Goal: Find specific page/section: Find specific page/section

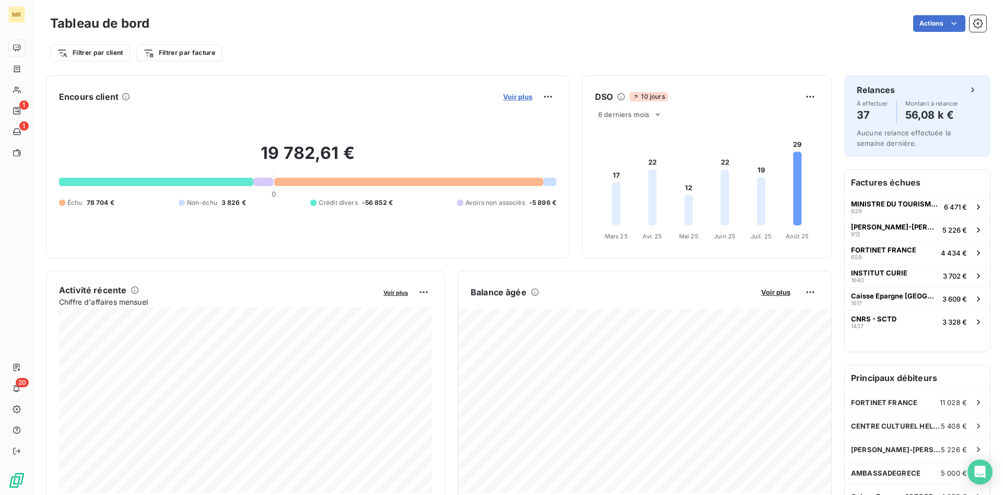
click at [527, 96] on span "Voir plus" at bounding box center [517, 96] width 29 height 8
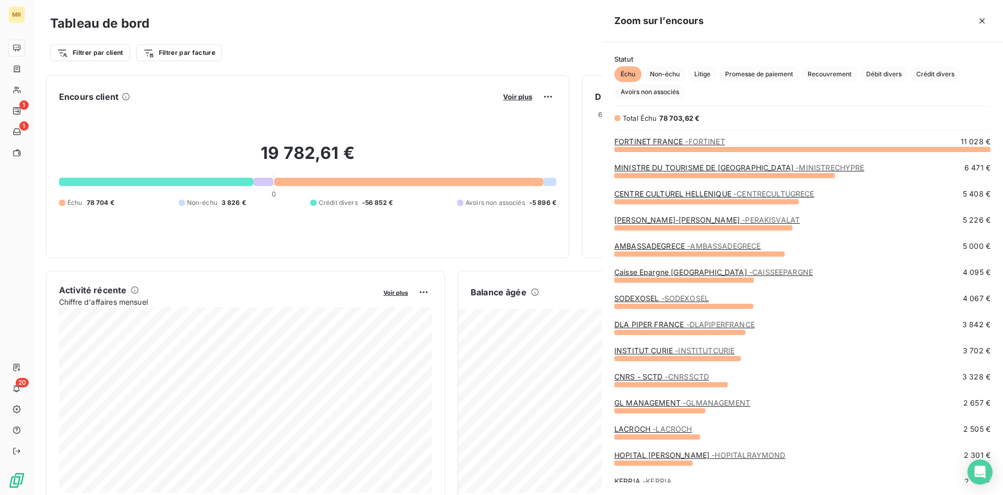
scroll to position [346, 401]
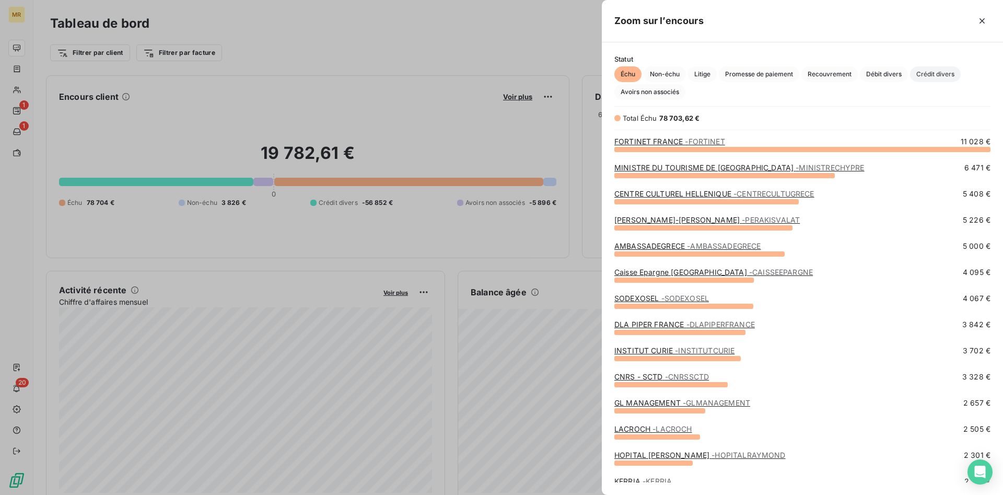
click at [937, 73] on span "Crédit divers" at bounding box center [935, 74] width 51 height 16
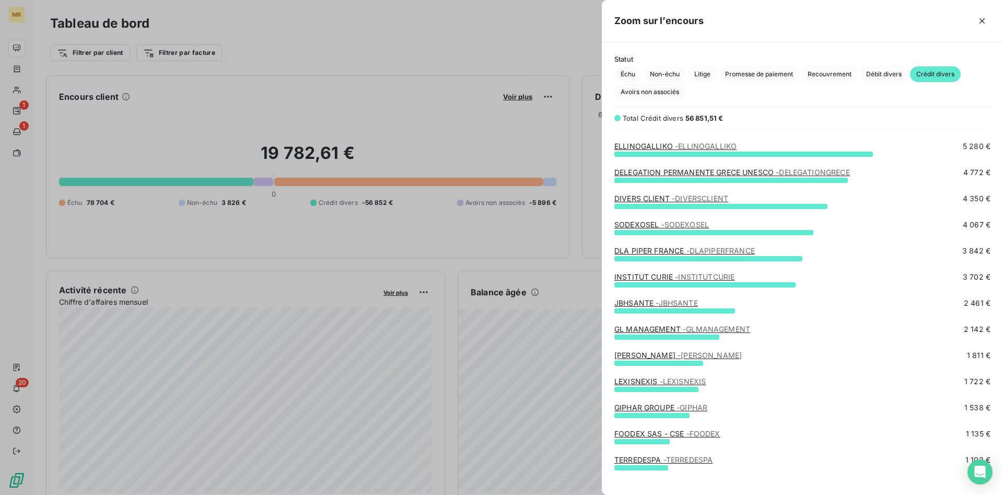
scroll to position [0, 0]
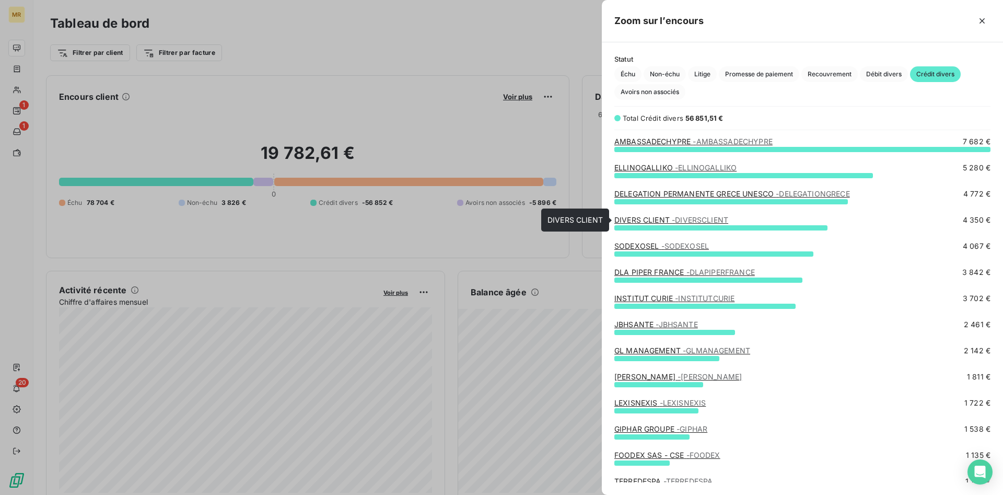
drag, startPoint x: 659, startPoint y: 220, endPoint x: 677, endPoint y: 220, distance: 17.8
click at [662, 220] on link "DIVERS CLIENT - DIVERSCLIENT" at bounding box center [671, 219] width 114 height 9
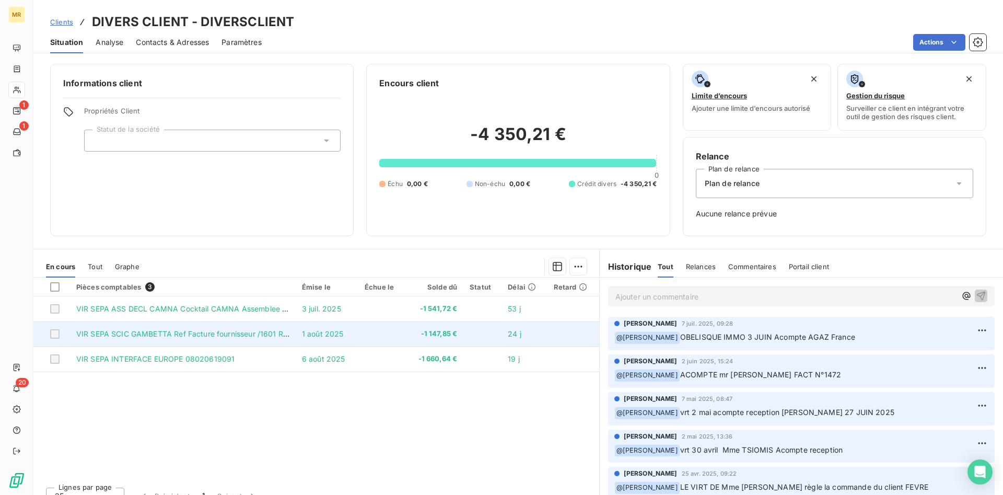
click at [203, 337] on span "VIR SEPA SCIC GAMBETTA Ref Facture fournisseur /1601 Ref Facture int" at bounding box center [202, 333] width 253 height 9
click at [245, 333] on span "VIR SEPA SCIC GAMBETTA Ref Facture fournisseur /1601 Ref Facture int" at bounding box center [202, 333] width 253 height 9
click at [229, 333] on span "VIR SEPA SCIC GAMBETTA Ref Facture fournisseur /1601 Ref Facture int" at bounding box center [202, 333] width 253 height 9
click at [230, 333] on span "VIR SEPA SCIC GAMBETTA Ref Facture fournisseur /1601 Ref Facture int" at bounding box center [202, 333] width 253 height 9
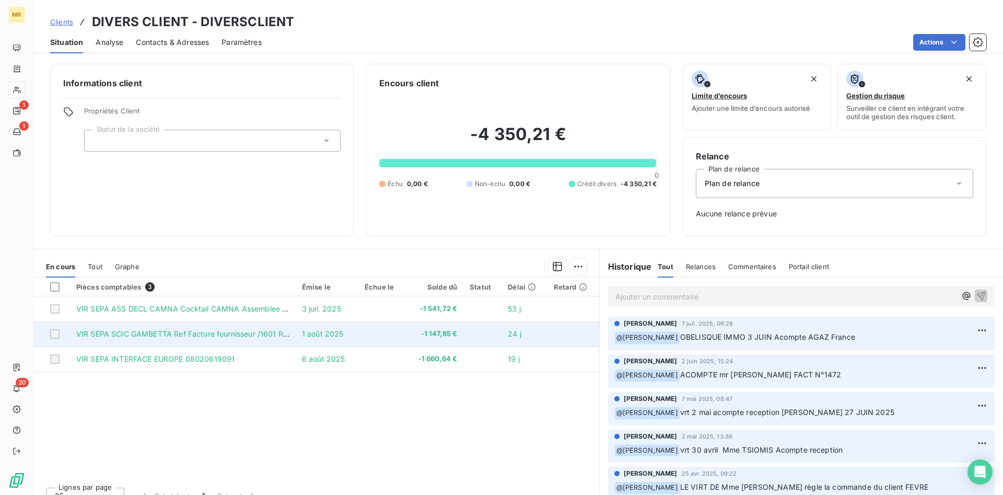
click at [172, 333] on span "VIR SEPA SCIC GAMBETTA Ref Facture fournisseur /1601 Ref Facture int" at bounding box center [202, 333] width 253 height 9
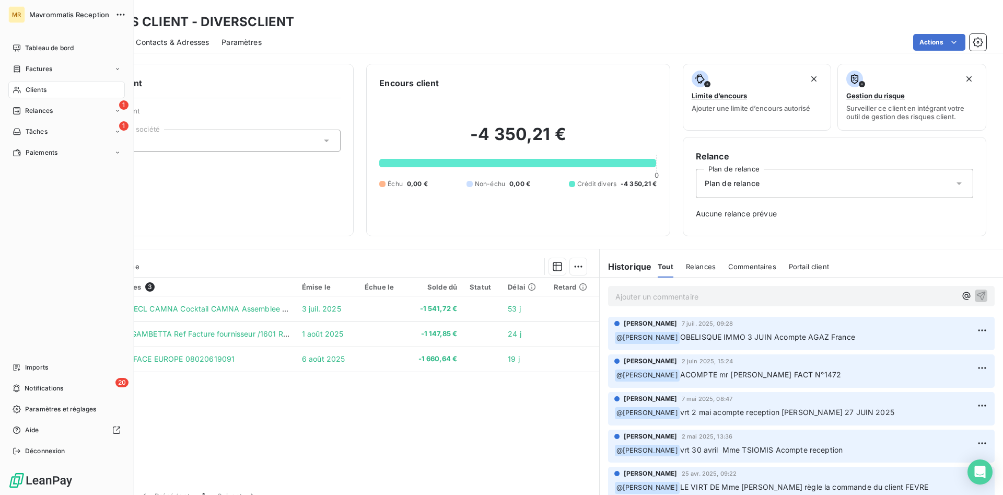
click at [53, 87] on div "Clients" at bounding box center [66, 90] width 117 height 17
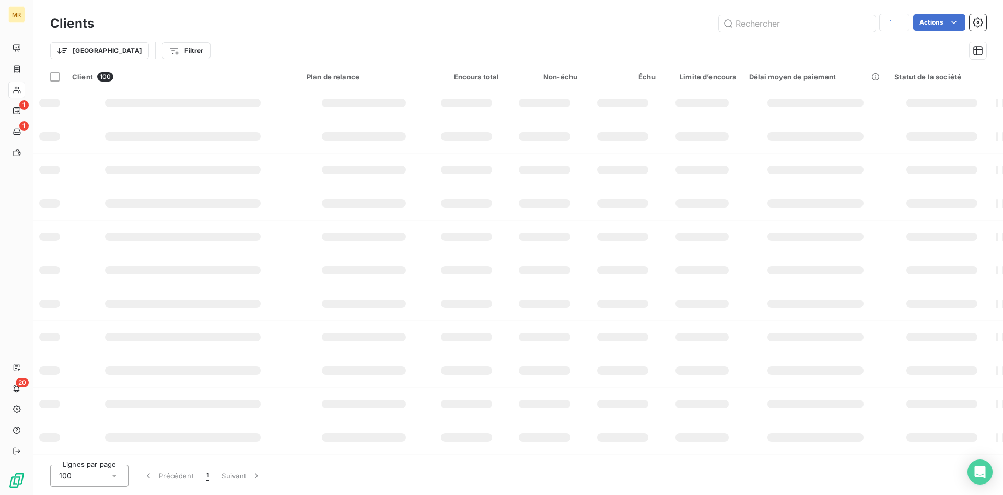
type input "sodexo"
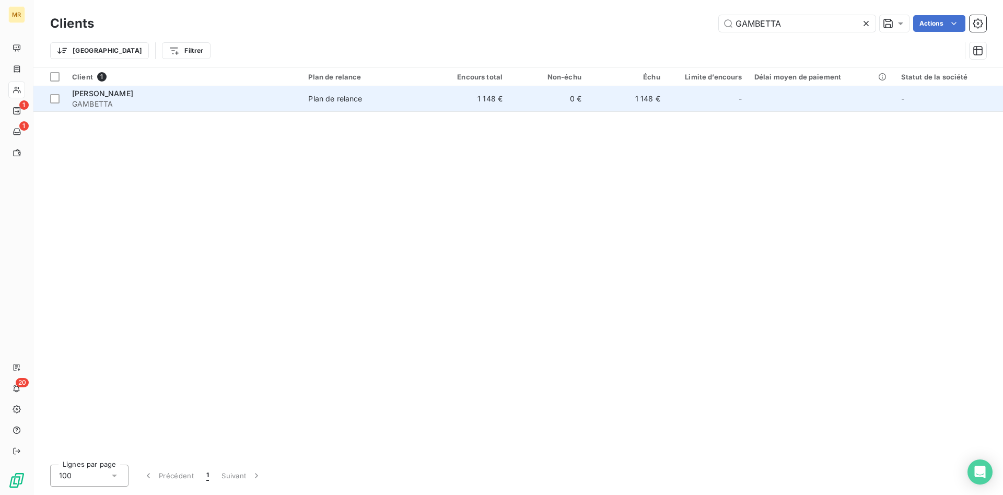
type input "GAMBETTA"
click at [122, 103] on span "GAMBETTA" at bounding box center [184, 104] width 224 height 10
click at [134, 104] on span "GAMBETTA" at bounding box center [184, 104] width 224 height 10
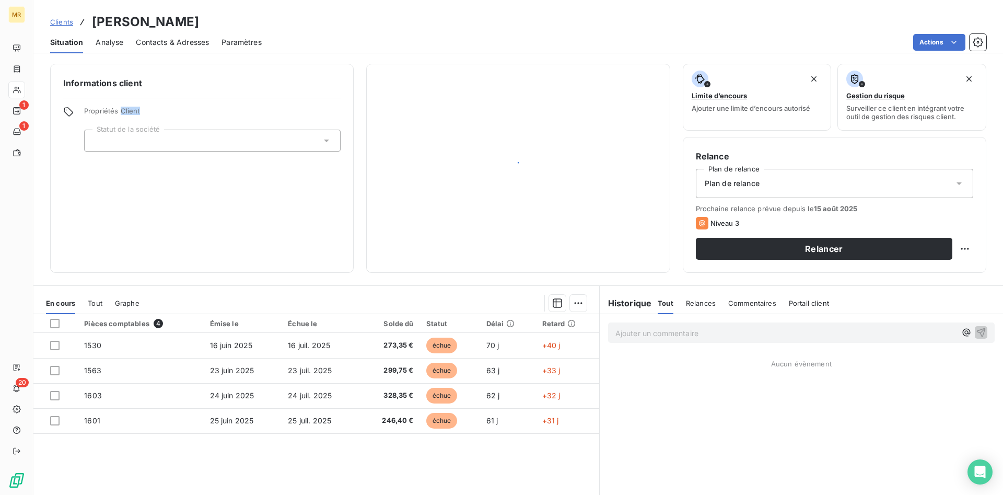
click at [134, 104] on div "Informations client Propriétés Client Statut de la société" at bounding box center [202, 168] width 304 height 209
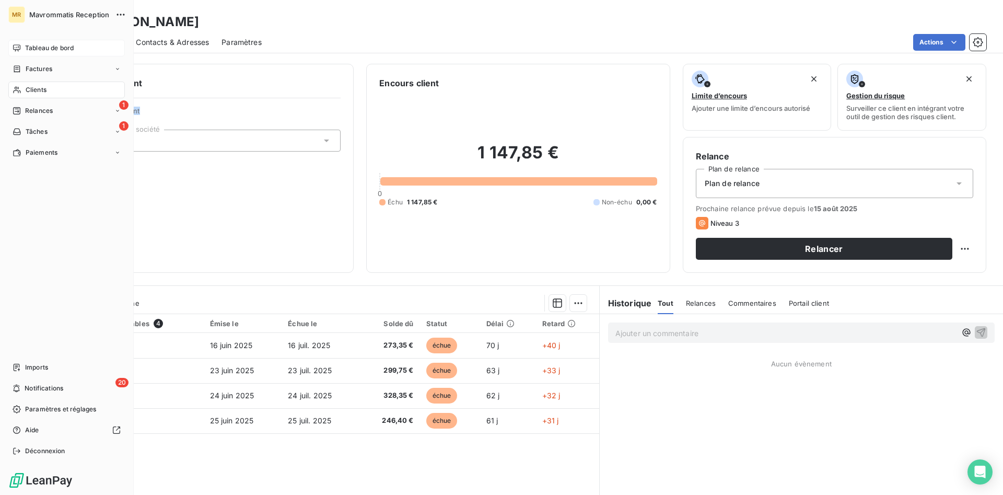
click at [46, 48] on span "Tableau de bord" at bounding box center [49, 47] width 49 height 9
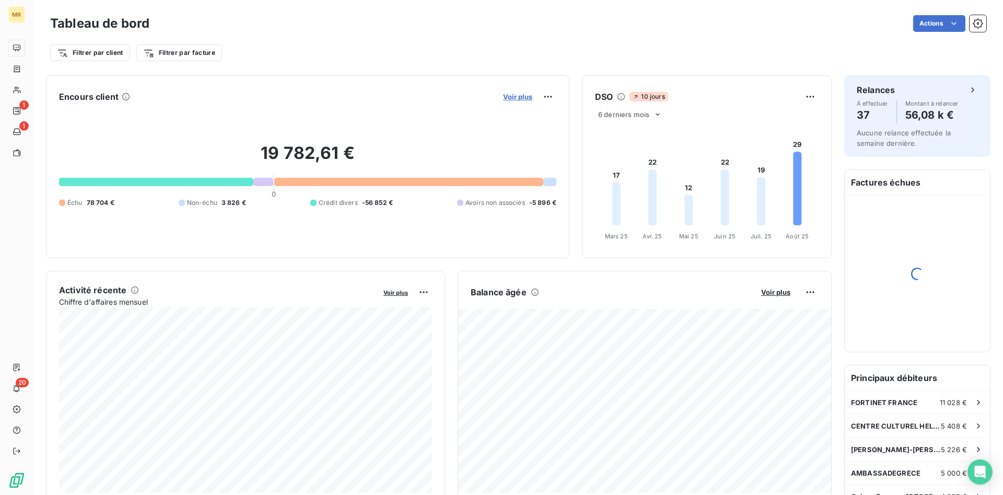
click at [520, 95] on span "Voir plus" at bounding box center [517, 96] width 29 height 8
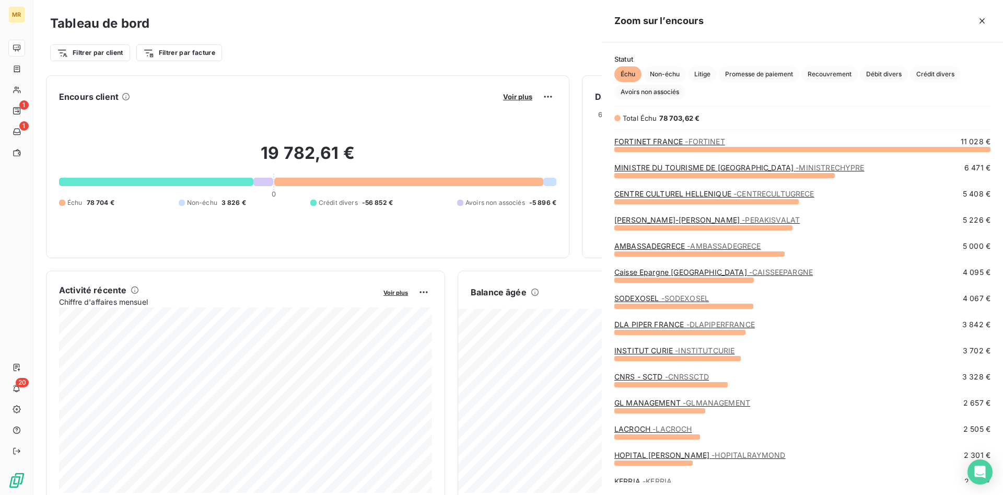
scroll to position [346, 401]
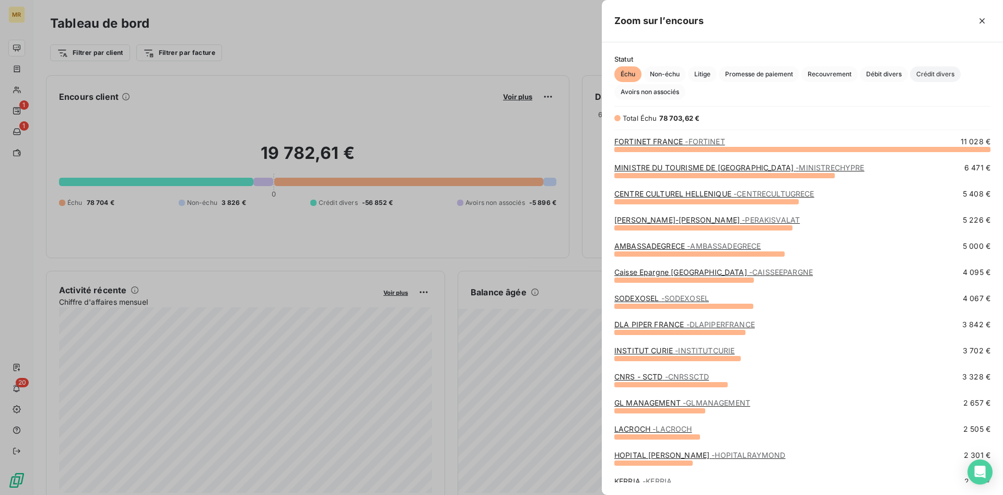
click at [937, 75] on span "Crédit divers" at bounding box center [935, 74] width 51 height 16
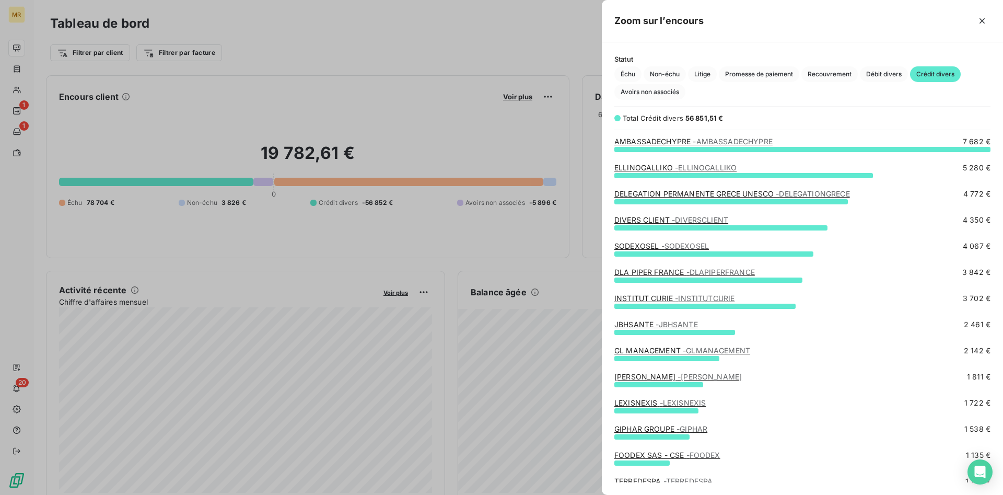
click at [654, 220] on link "DIVERS CLIENT - DIVERSCLIENT" at bounding box center [671, 219] width 114 height 9
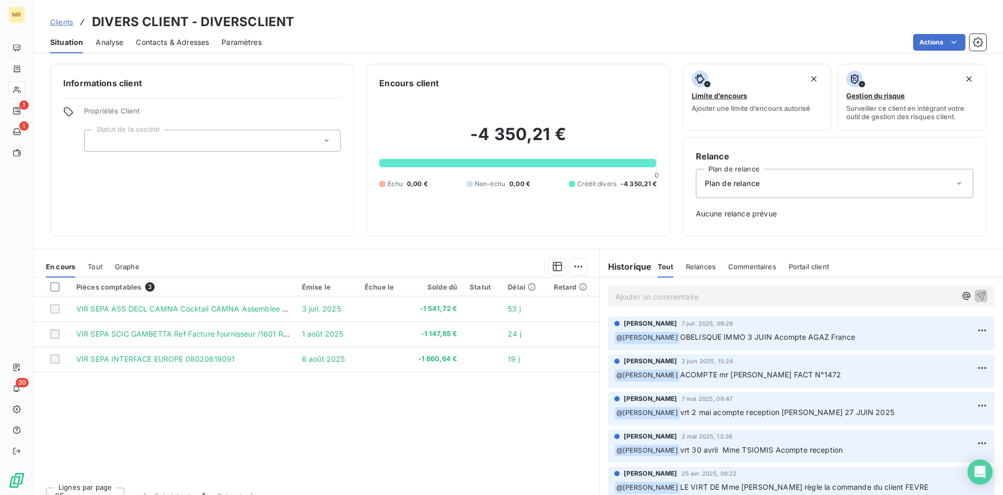
click at [266, 193] on div "Informations client Propriétés Client Statut de la société" at bounding box center [202, 150] width 304 height 172
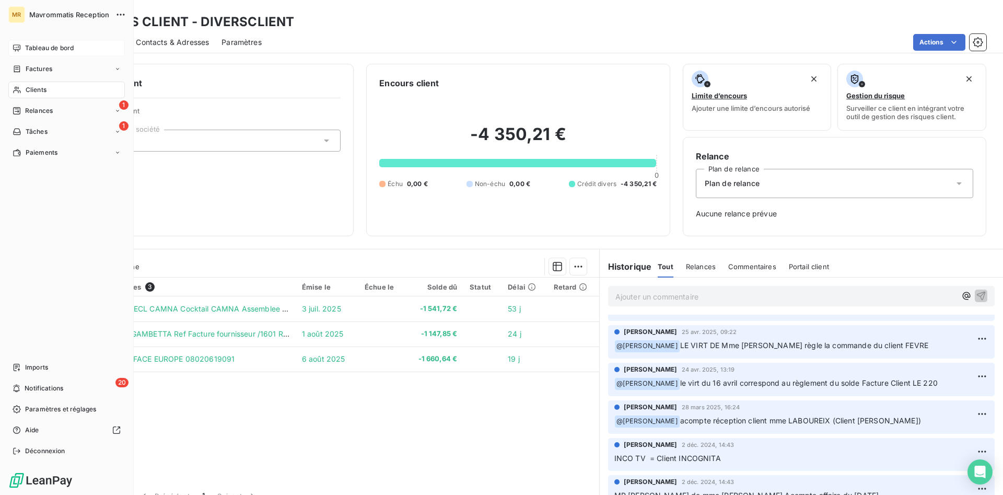
drag, startPoint x: 53, startPoint y: 45, endPoint x: 71, endPoint y: 41, distance: 18.1
click at [61, 43] on div "Tableau de bord" at bounding box center [66, 48] width 117 height 17
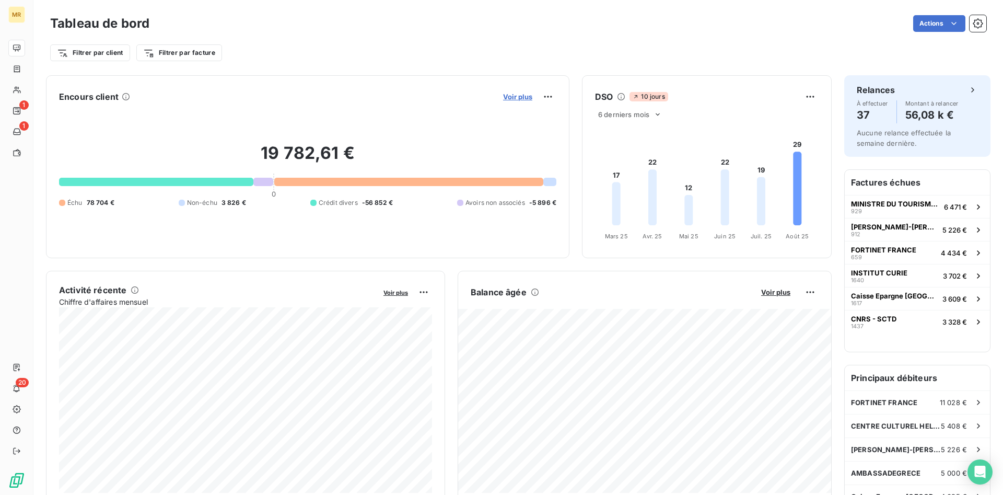
click at [516, 97] on span "Voir plus" at bounding box center [517, 96] width 29 height 8
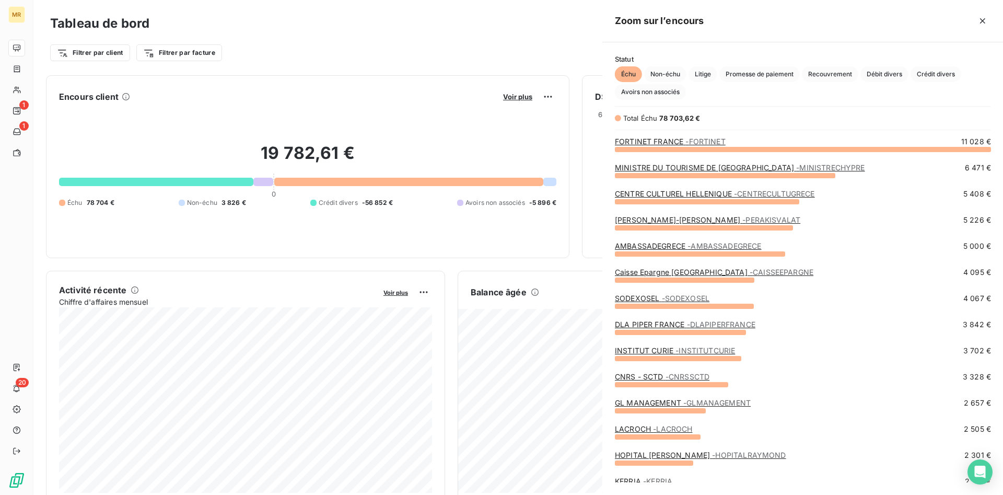
scroll to position [495, 401]
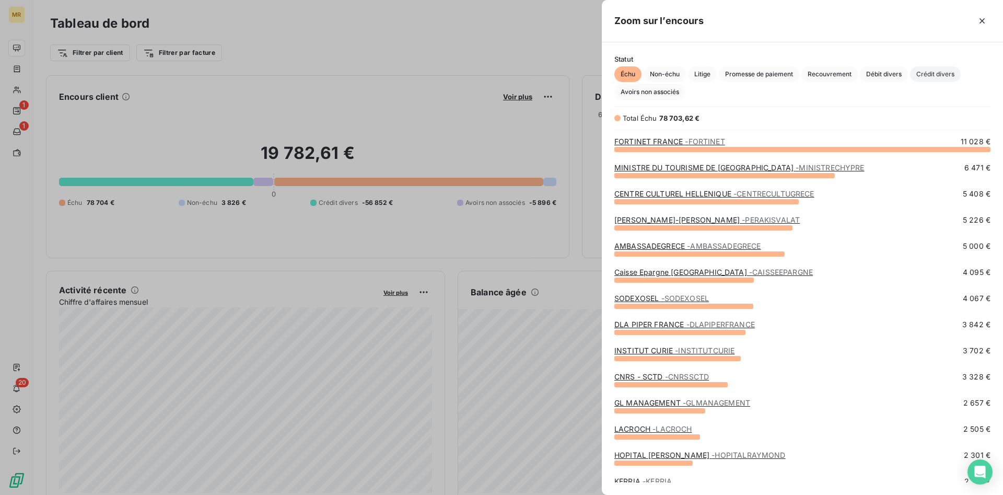
click at [948, 67] on span "Crédit divers" at bounding box center [935, 74] width 51 height 16
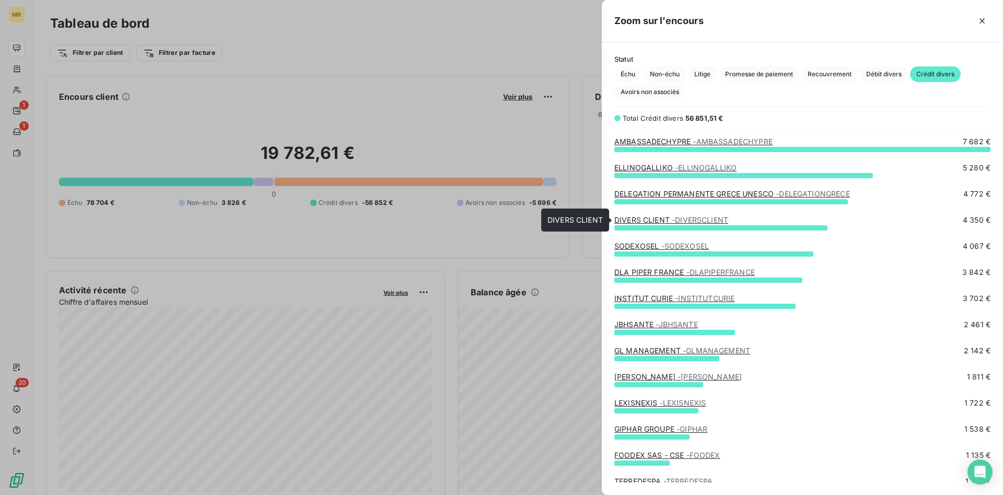
click at [672, 219] on span "- DIVERSCLIENT" at bounding box center [700, 219] width 56 height 9
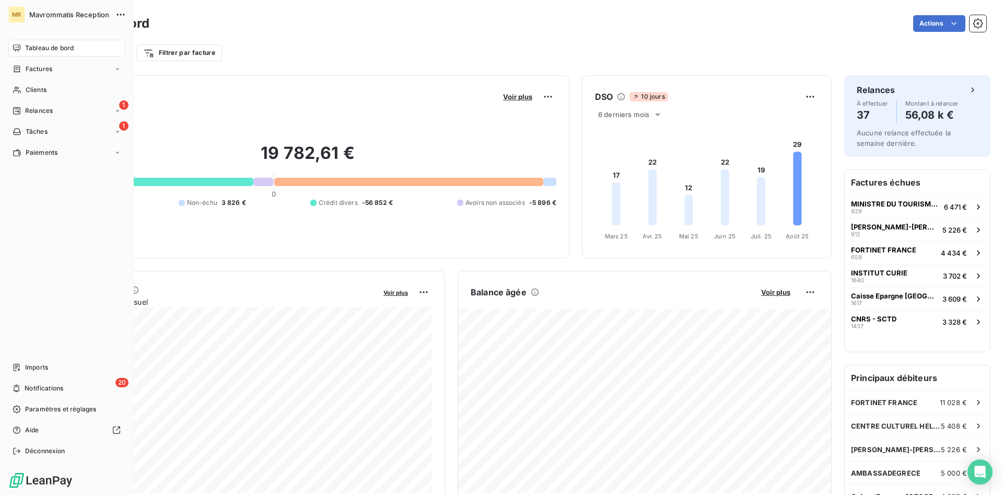
drag, startPoint x: 52, startPoint y: 50, endPoint x: 334, endPoint y: 83, distance: 284.6
click at [53, 49] on span "Tableau de bord" at bounding box center [49, 47] width 49 height 9
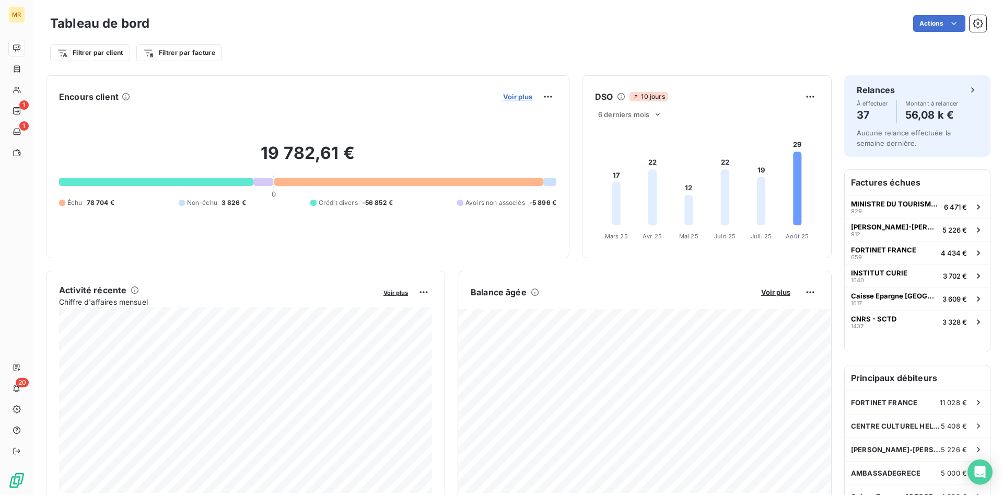
click at [517, 98] on span "Voir plus" at bounding box center [517, 96] width 29 height 8
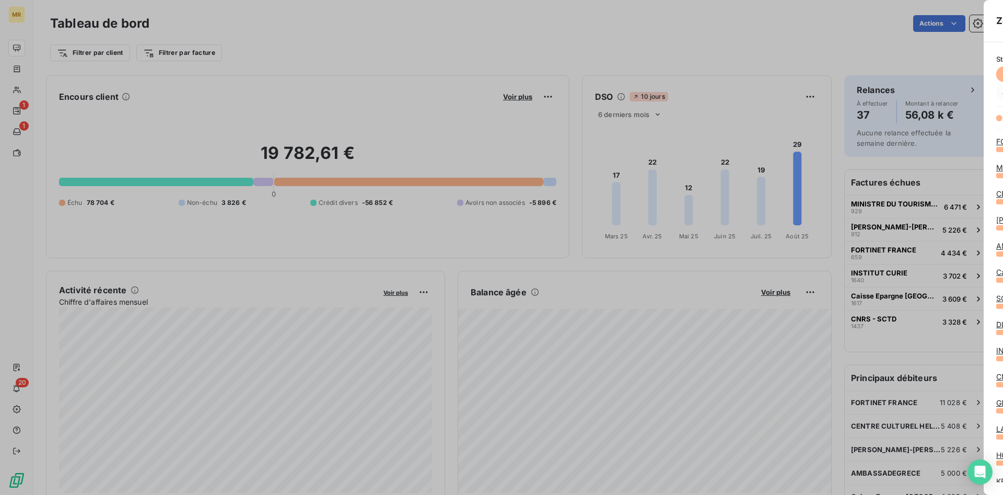
scroll to position [495, 401]
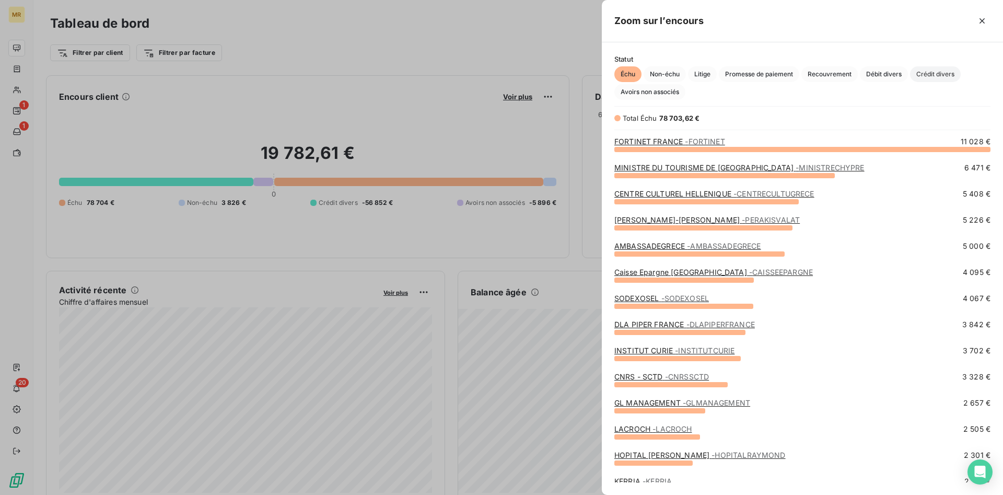
click at [938, 68] on span "Crédit divers" at bounding box center [935, 74] width 51 height 16
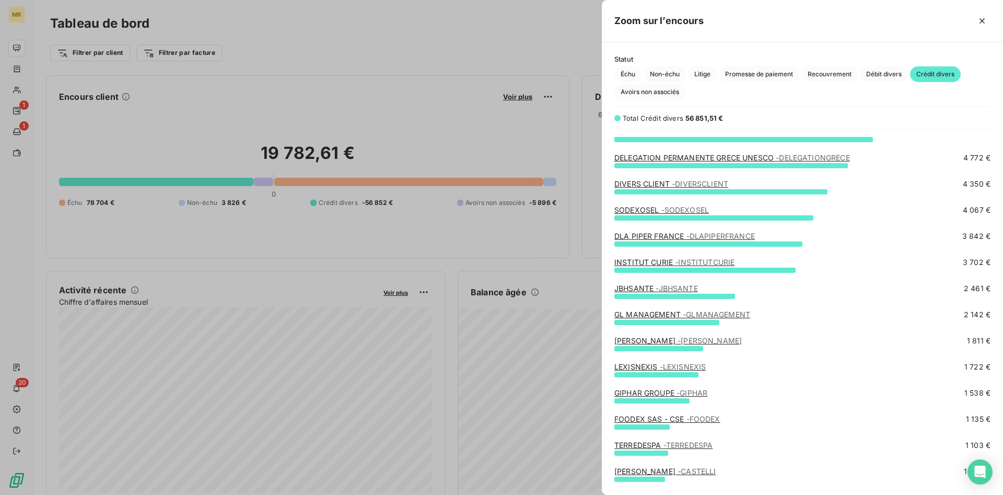
scroll to position [160, 0]
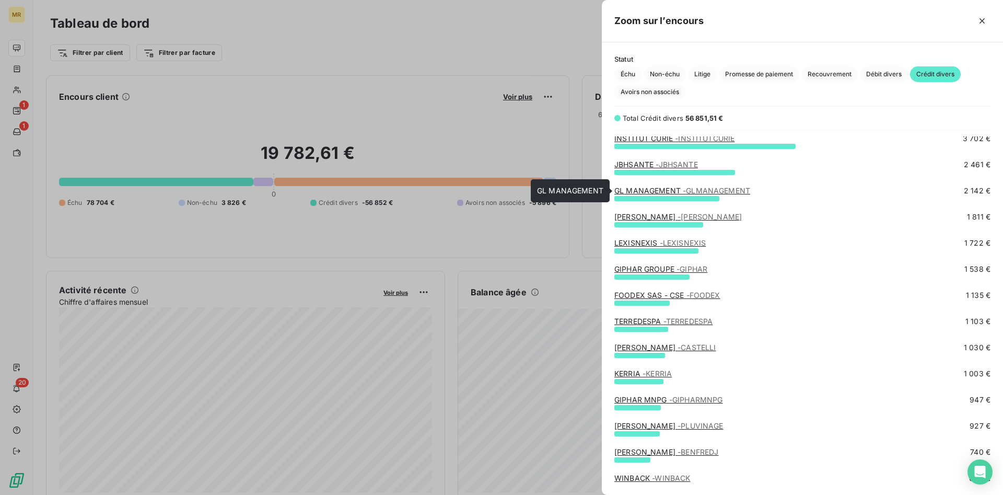
click at [717, 190] on span "- GLMANAGEMENT" at bounding box center [716, 190] width 67 height 9
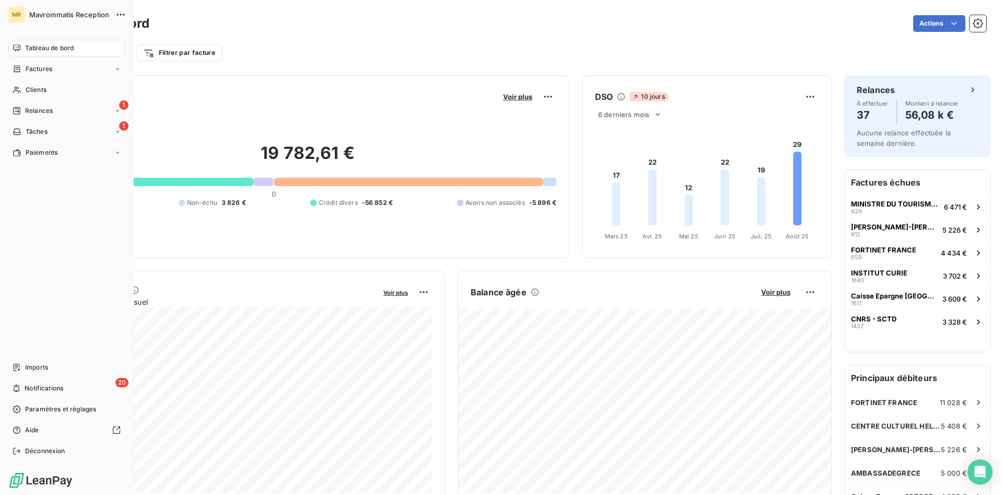
click at [51, 49] on span "Tableau de bord" at bounding box center [49, 47] width 49 height 9
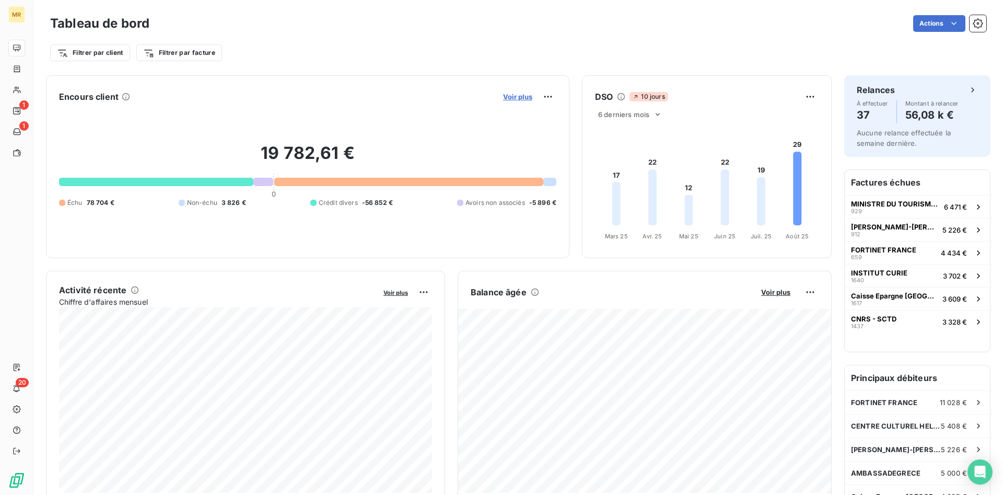
click at [523, 97] on span "Voir plus" at bounding box center [517, 96] width 29 height 8
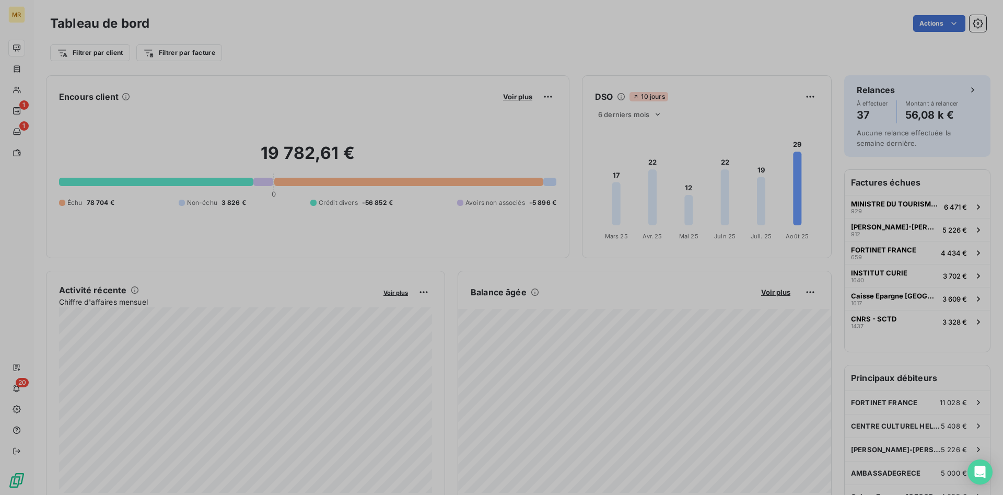
scroll to position [495, 401]
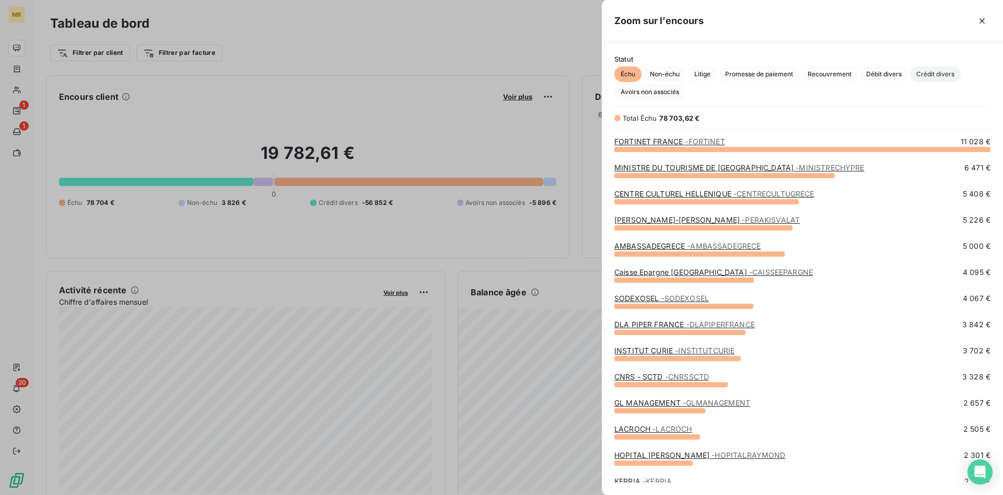
click at [938, 75] on span "Crédit divers" at bounding box center [935, 74] width 51 height 16
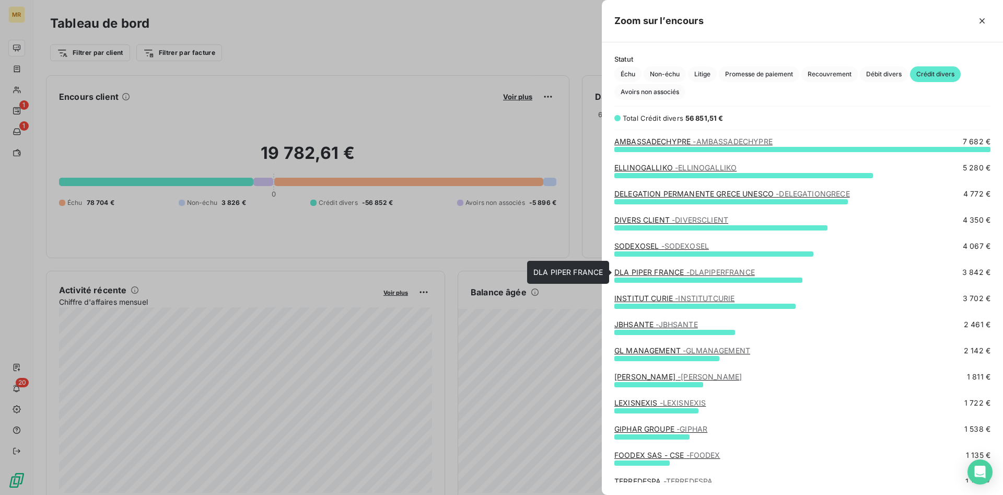
click at [726, 274] on span "- DLAPIPERFRANCE" at bounding box center [721, 272] width 68 height 9
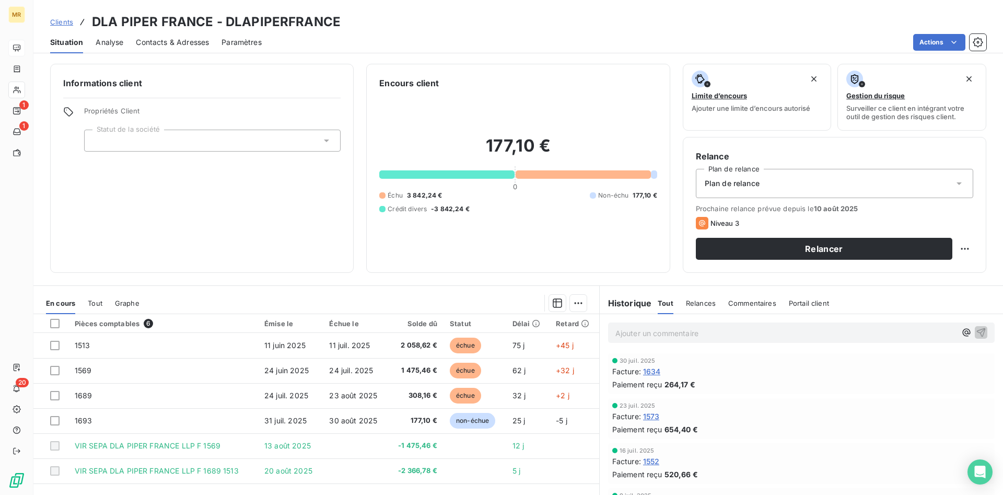
scroll to position [52, 0]
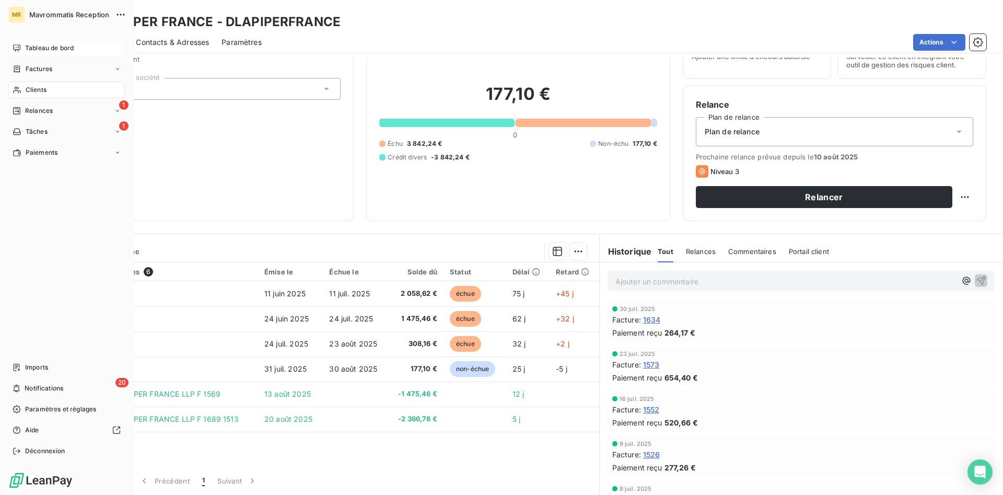
click at [56, 45] on span "Tableau de bord" at bounding box center [49, 47] width 49 height 9
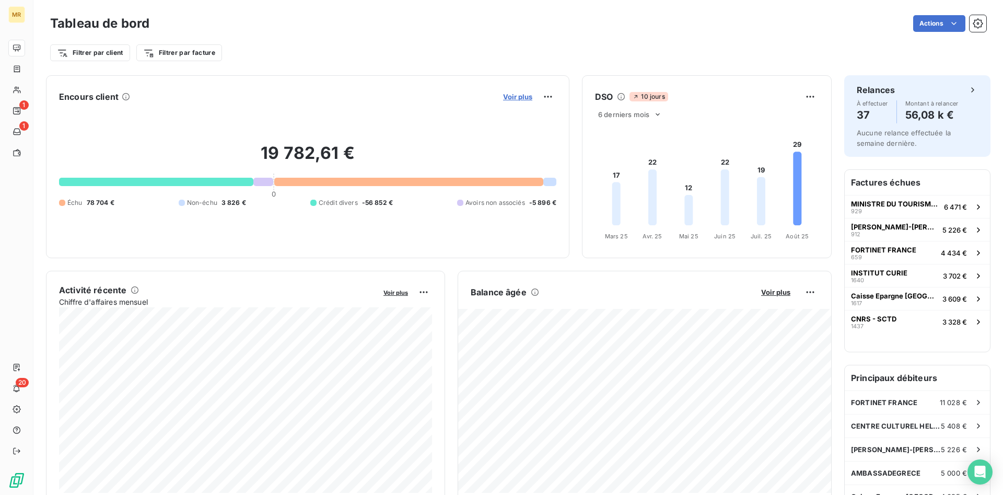
click at [523, 93] on span "Voir plus" at bounding box center [517, 96] width 29 height 8
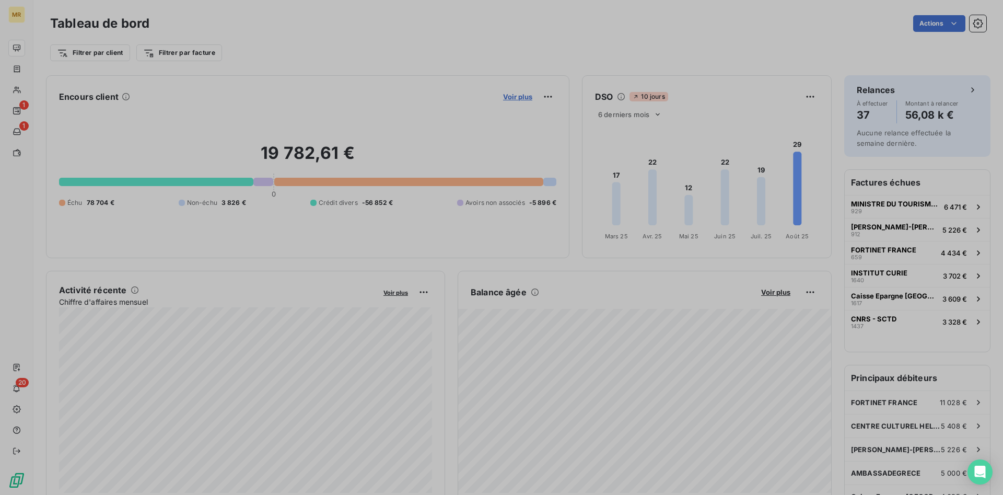
scroll to position [1, 1]
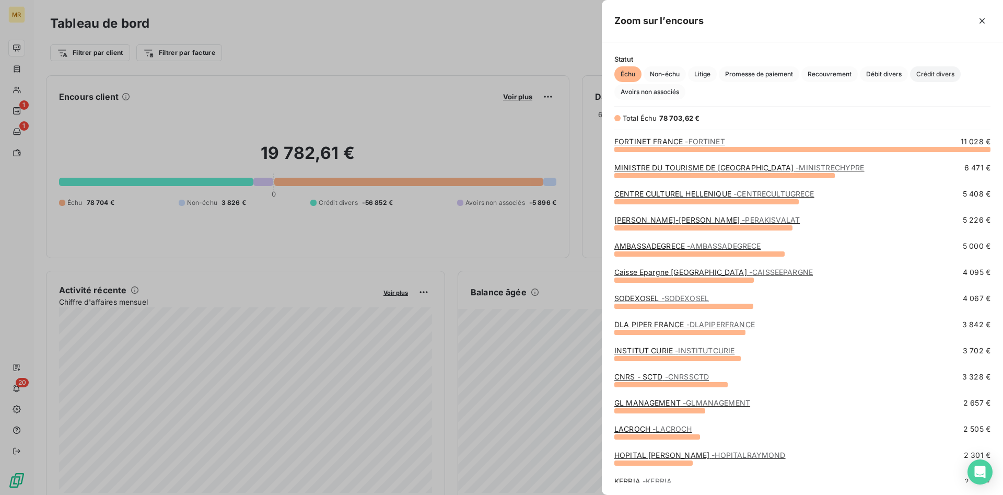
click at [942, 71] on span "Crédit divers" at bounding box center [935, 74] width 51 height 16
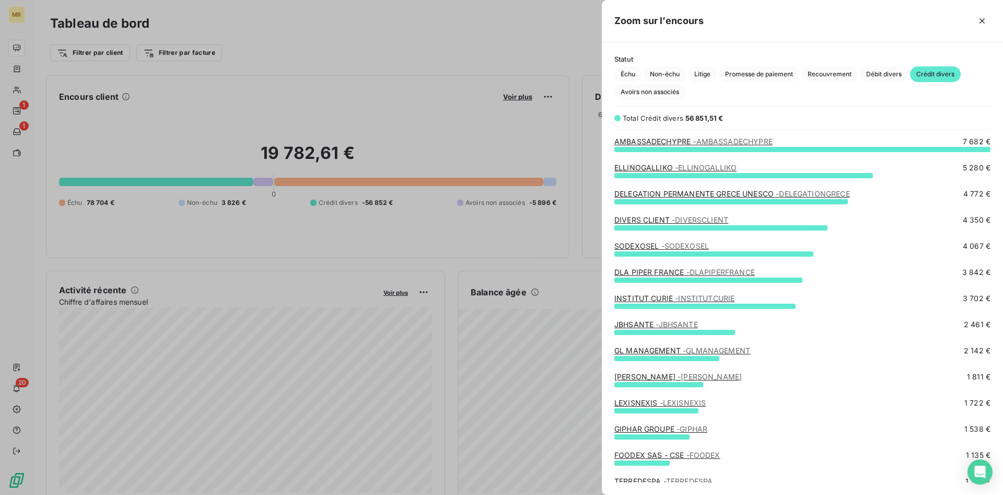
click at [671, 324] on span "- JBHSANTE" at bounding box center [677, 324] width 42 height 9
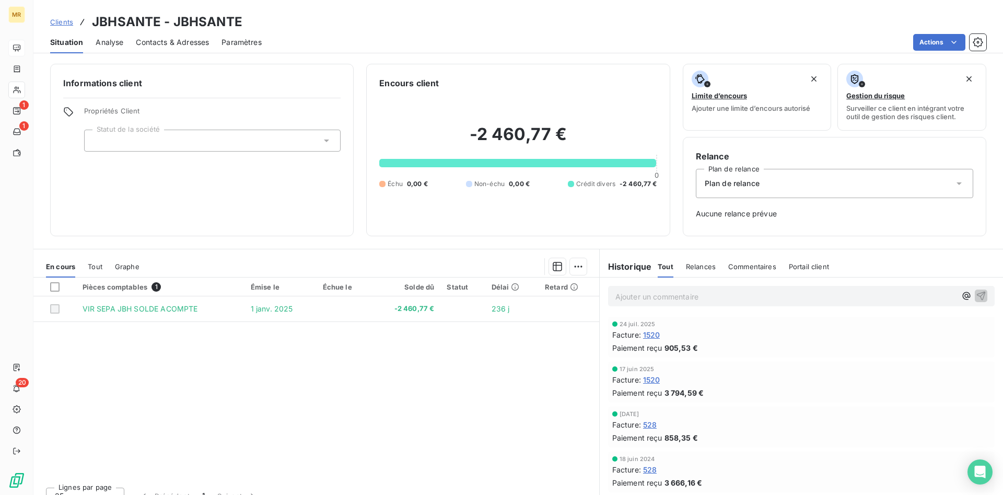
scroll to position [15, 0]
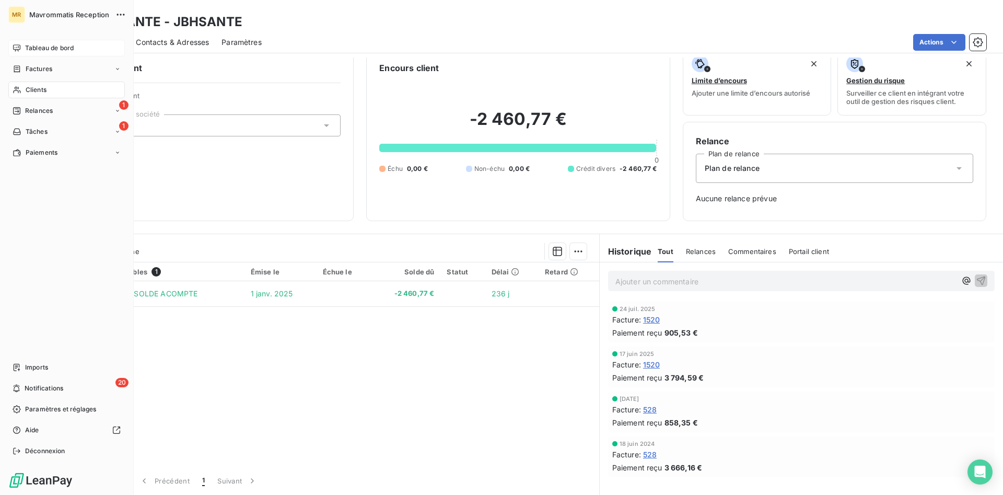
click at [48, 48] on span "Tableau de bord" at bounding box center [49, 47] width 49 height 9
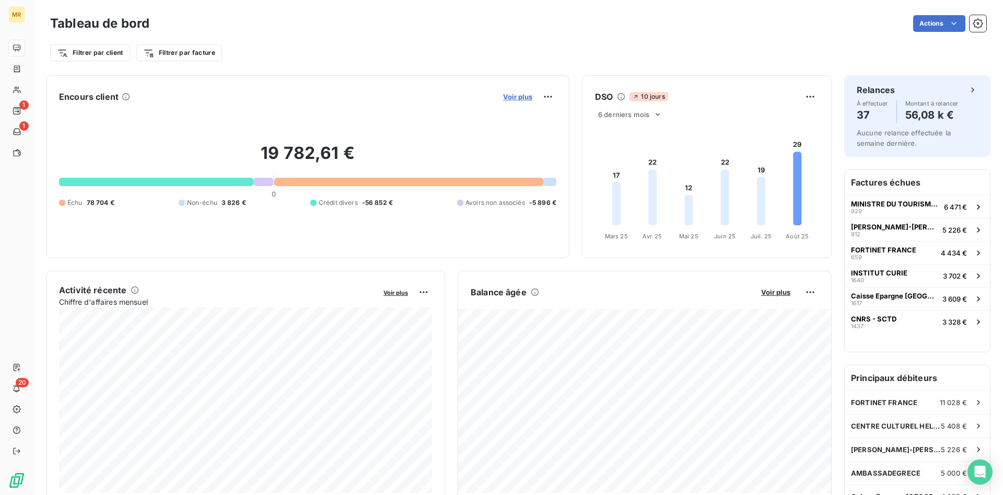
click at [516, 93] on span "Voir plus" at bounding box center [517, 96] width 29 height 8
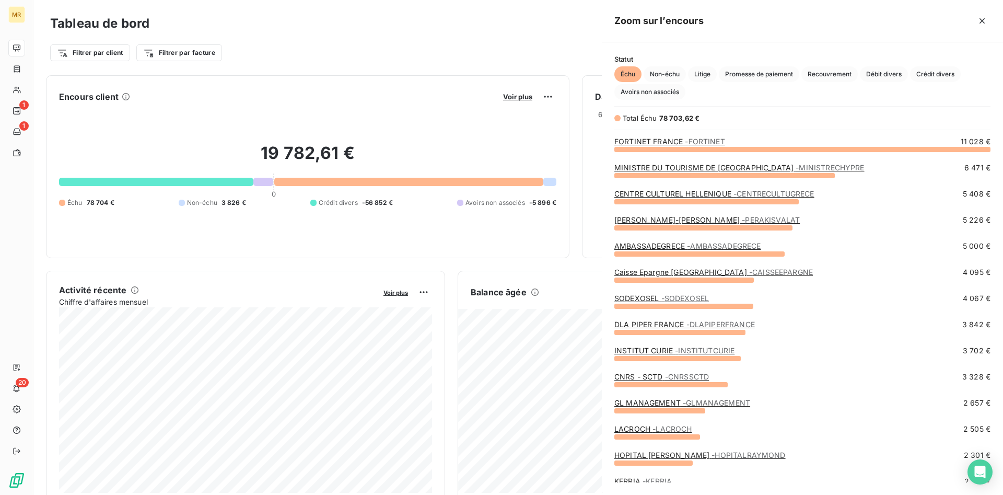
scroll to position [495, 401]
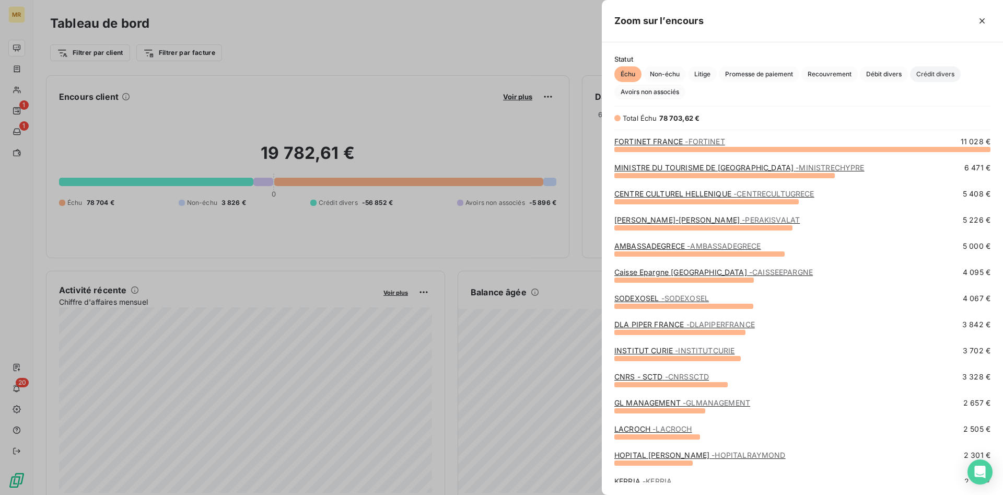
click at [938, 73] on span "Crédit divers" at bounding box center [935, 74] width 51 height 16
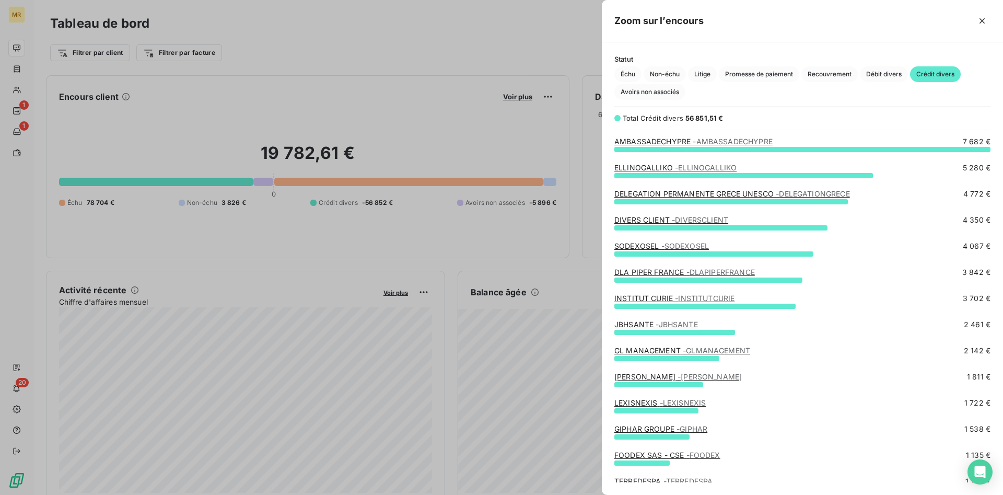
scroll to position [53, 0]
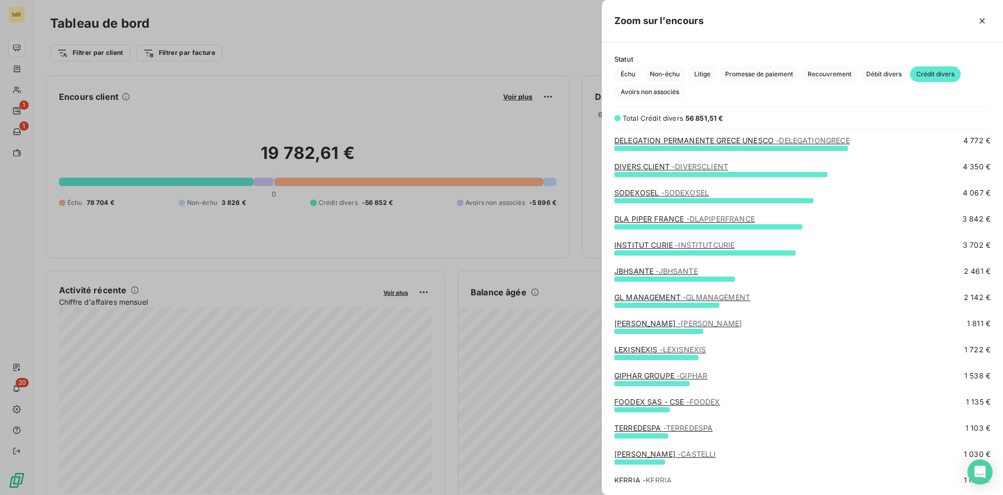
click at [688, 350] on span "- LEXISNEXIS" at bounding box center [683, 349] width 47 height 9
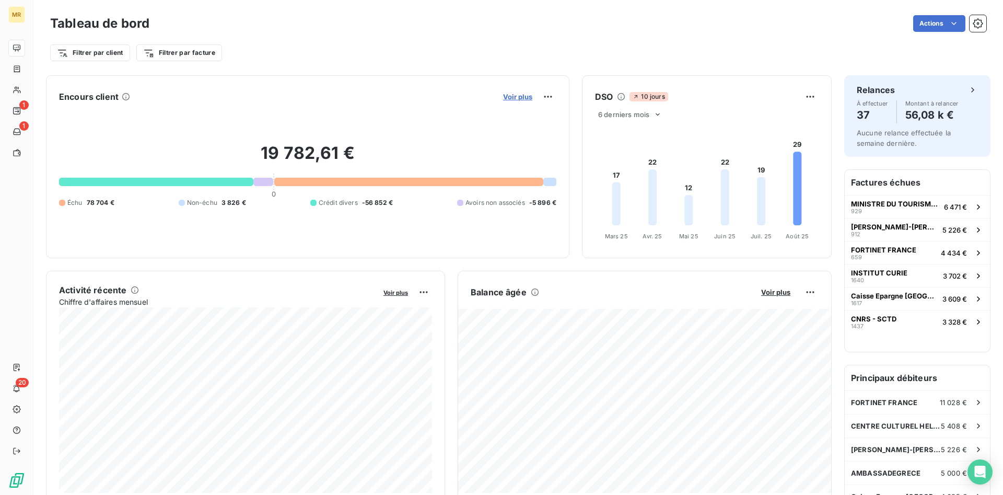
click at [527, 95] on span "Voir plus" at bounding box center [517, 96] width 29 height 8
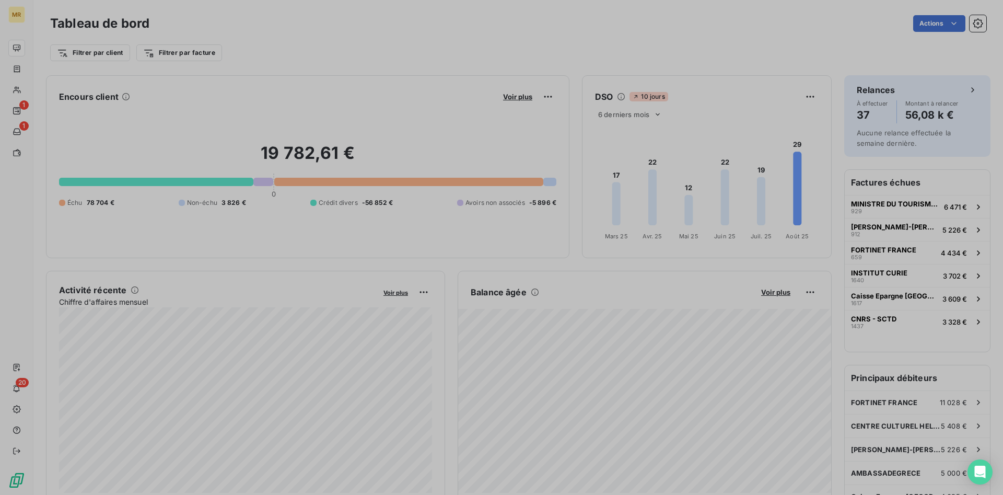
scroll to position [495, 401]
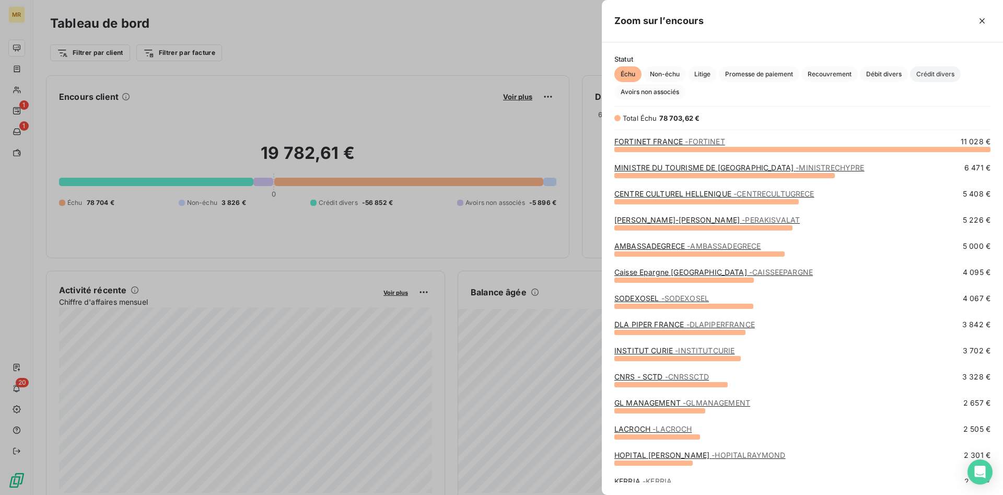
click at [932, 69] on span "Crédit divers" at bounding box center [935, 74] width 51 height 16
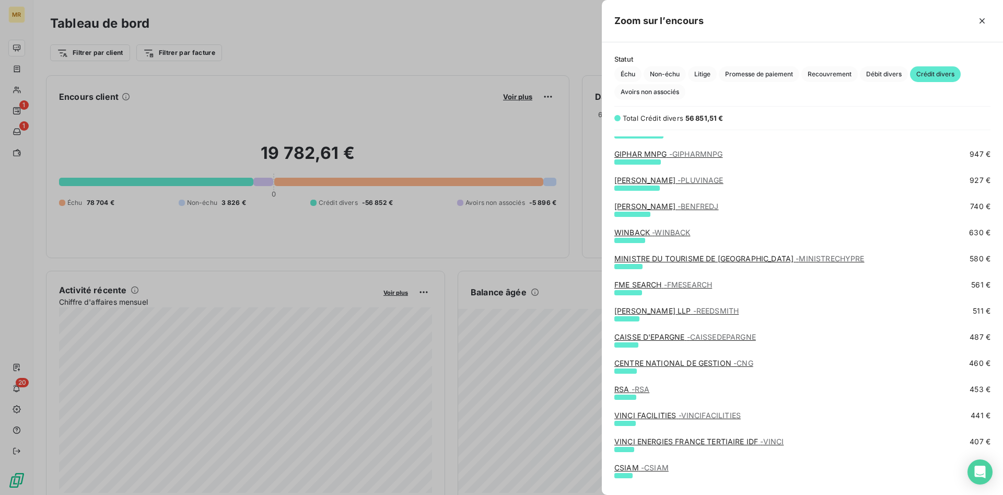
scroll to position [426, 0]
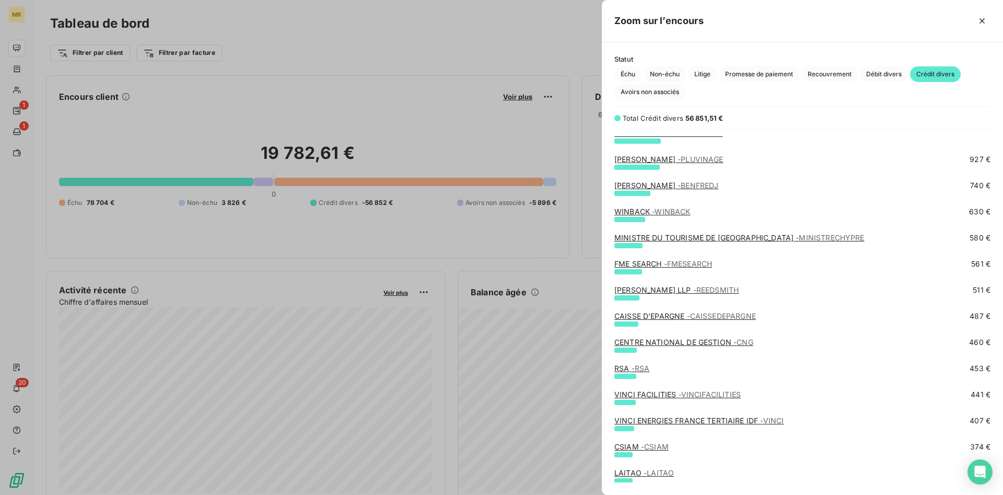
click at [644, 373] on div "RSA - RSA" at bounding box center [631, 368] width 35 height 10
click at [643, 369] on span "- RSA" at bounding box center [641, 368] width 18 height 9
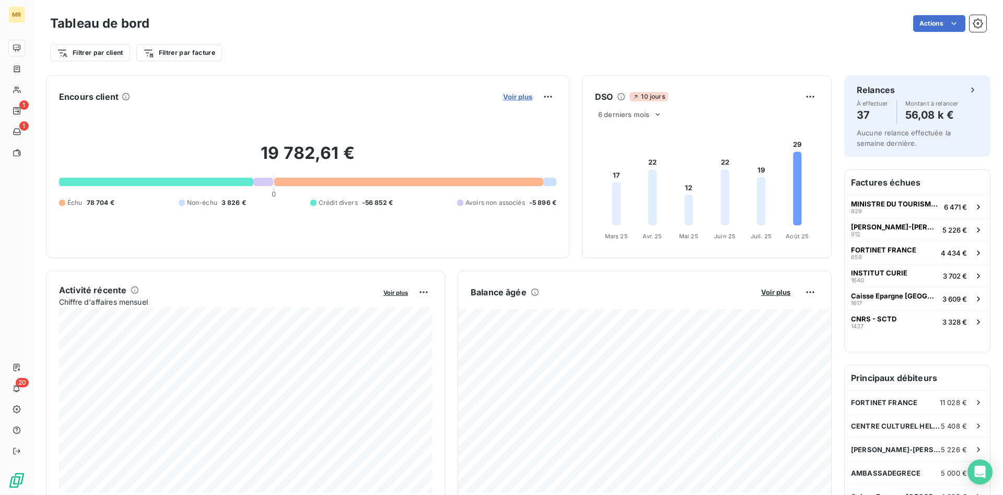
click at [520, 93] on span "Voir plus" at bounding box center [517, 96] width 29 height 8
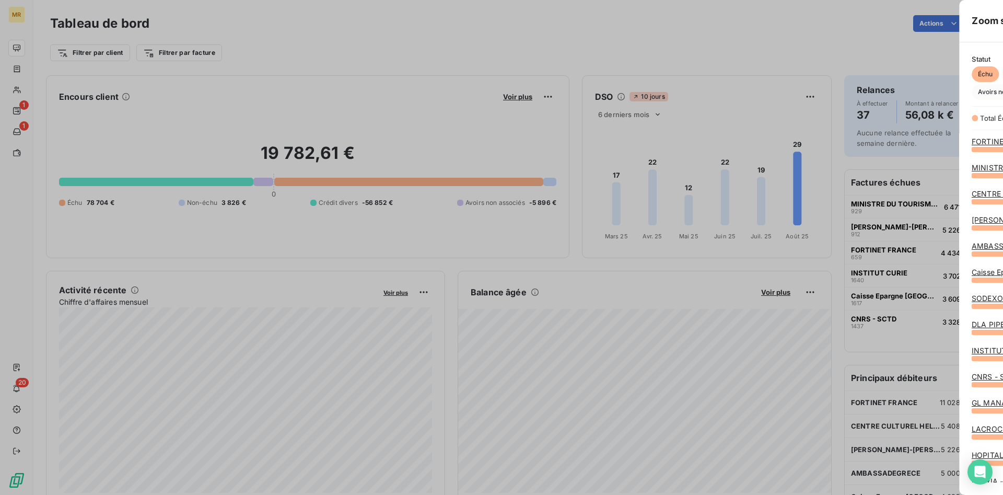
scroll to position [495, 401]
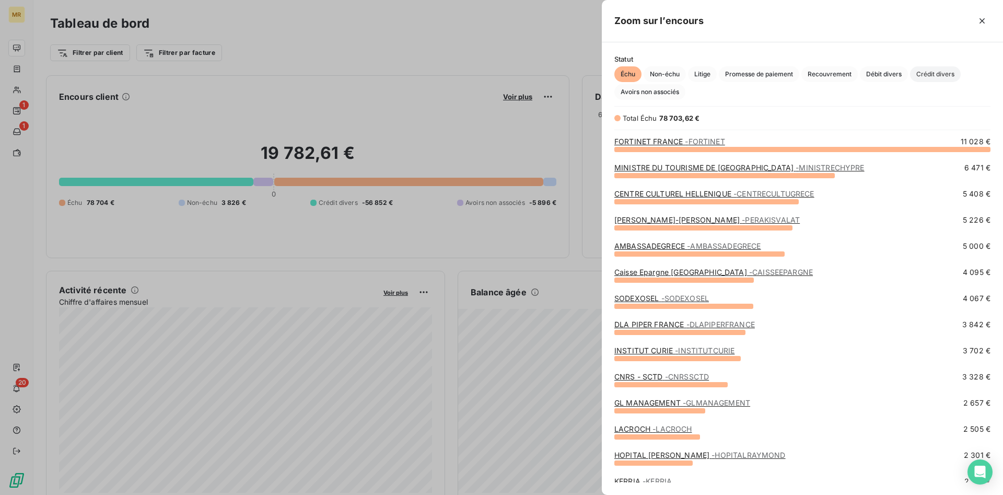
click at [934, 78] on span "Crédit divers" at bounding box center [935, 74] width 51 height 16
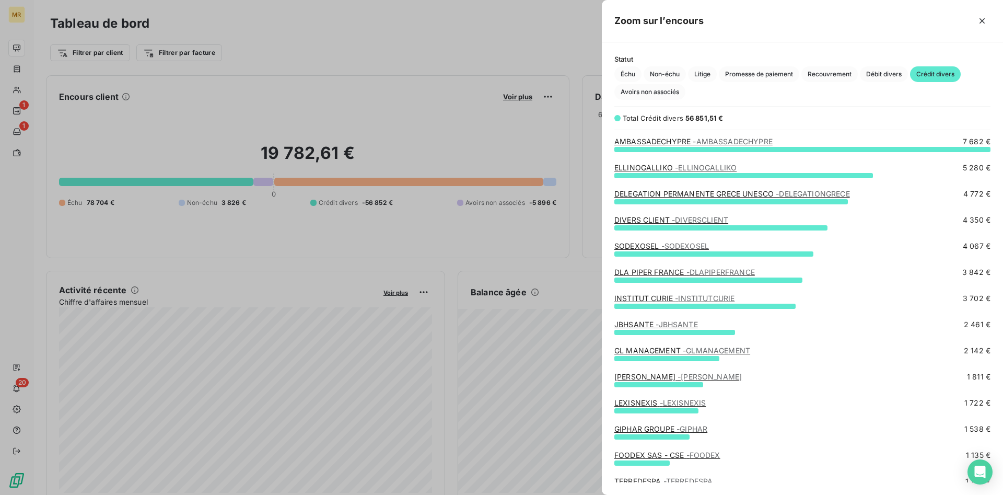
click at [518, 94] on div at bounding box center [501, 247] width 1003 height 495
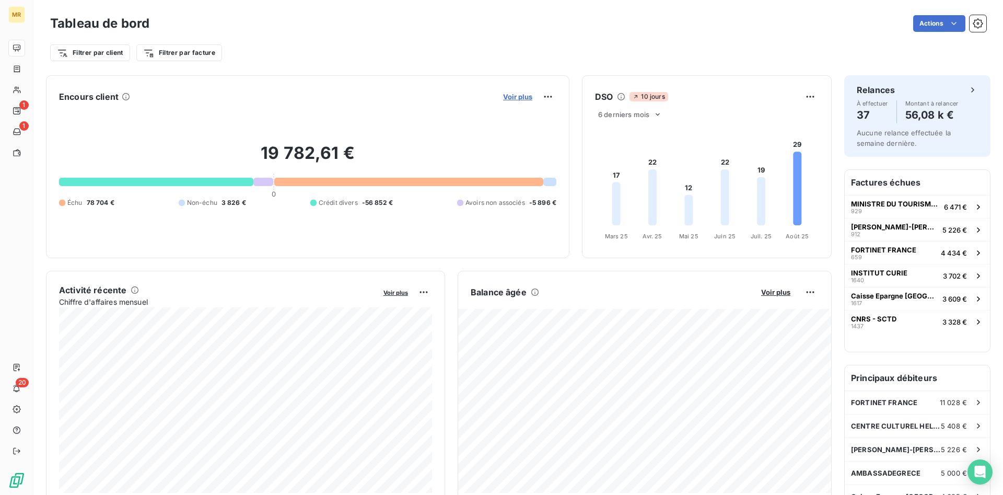
click at [513, 100] on span "Voir plus" at bounding box center [517, 96] width 29 height 8
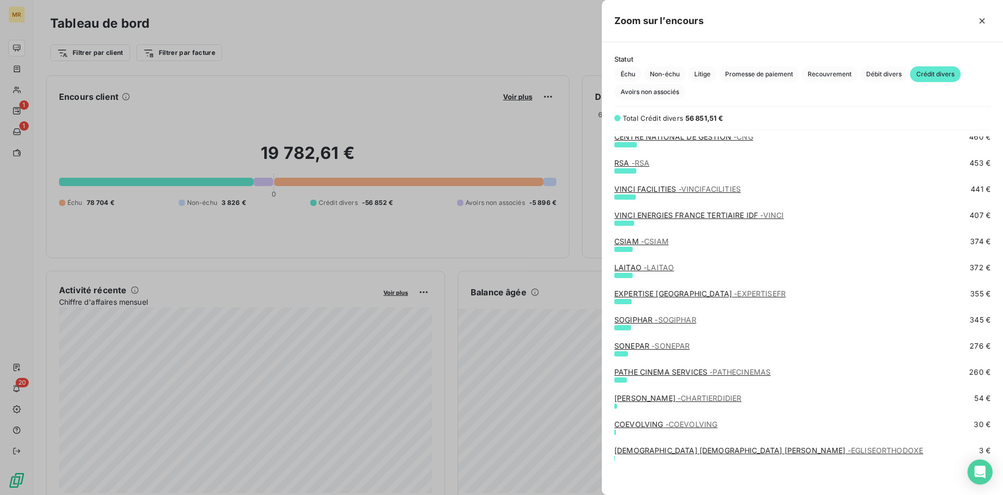
scroll to position [633, 0]
click at [639, 294] on link "EXPERTISE FRANCE - EXPERTISEFR" at bounding box center [699, 291] width 171 height 9
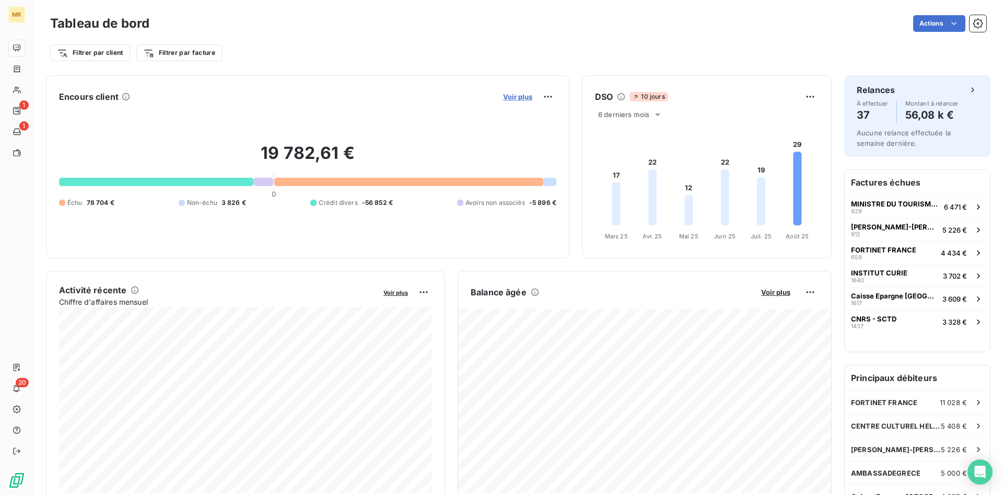
click at [522, 92] on span "Voir plus" at bounding box center [517, 96] width 29 height 8
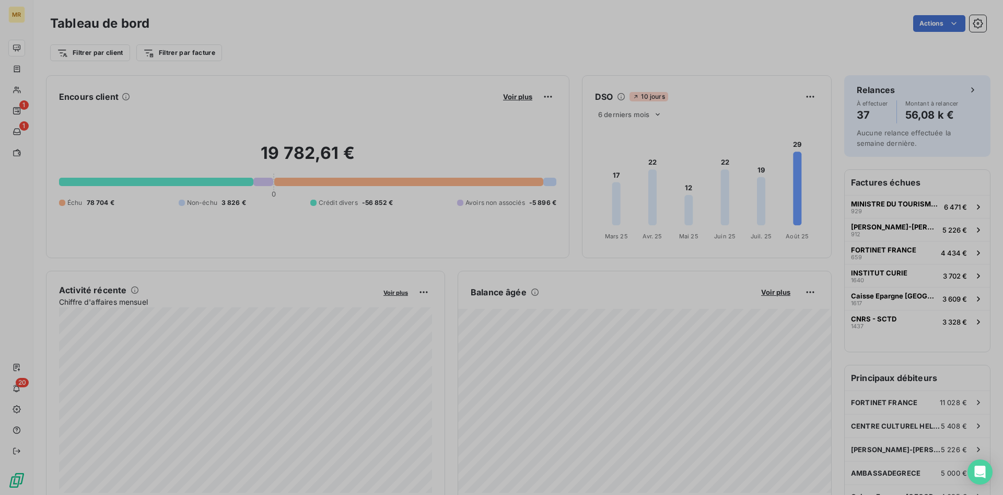
scroll to position [1, 1]
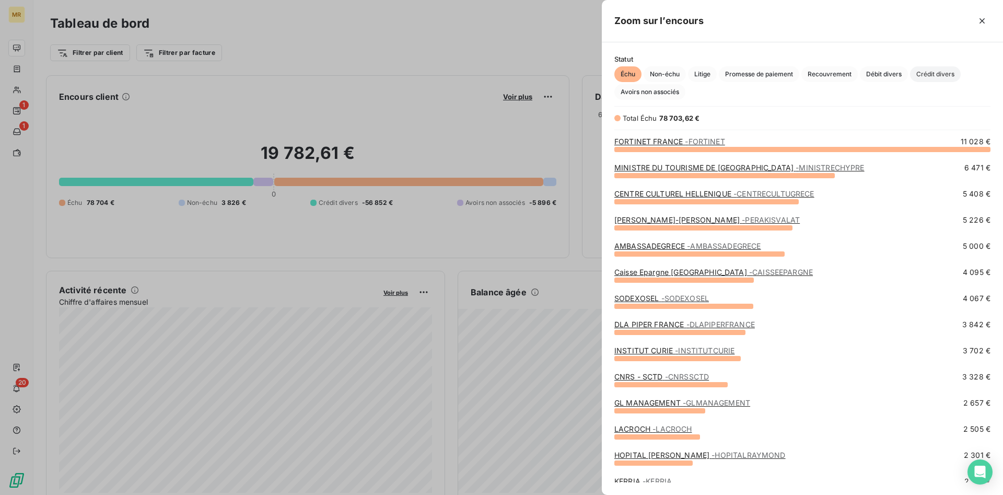
click at [934, 75] on span "Crédit divers" at bounding box center [935, 74] width 51 height 16
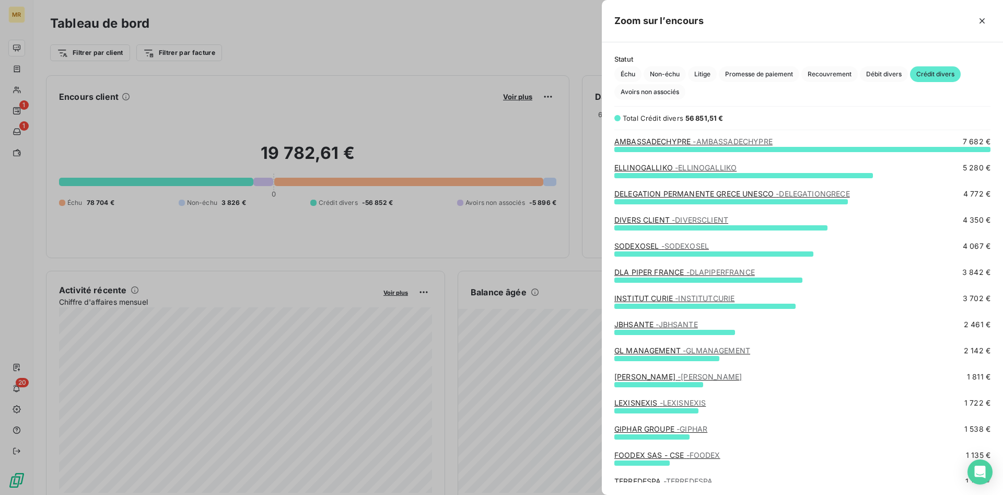
drag, startPoint x: 548, startPoint y: 39, endPoint x: 554, endPoint y: 39, distance: 5.8
click at [550, 40] on div at bounding box center [501, 247] width 1003 height 495
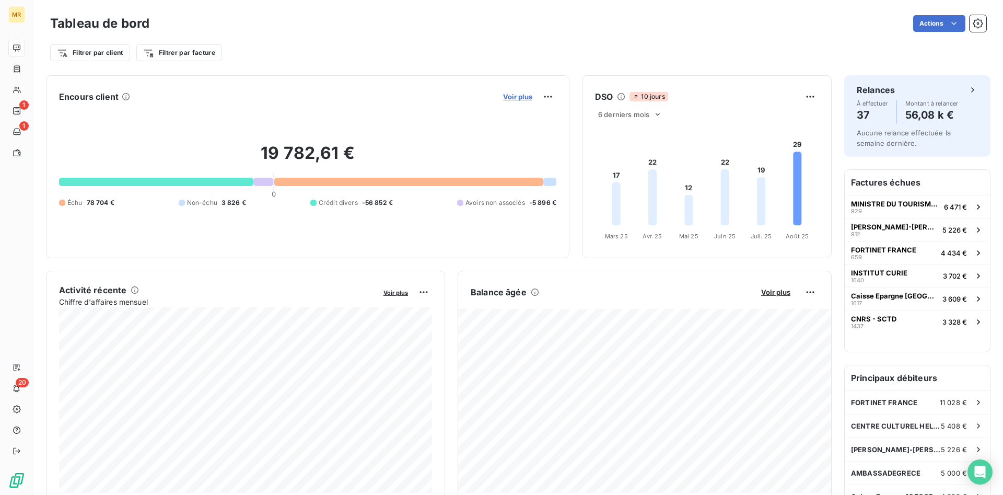
click at [525, 96] on span "Voir plus" at bounding box center [517, 96] width 29 height 8
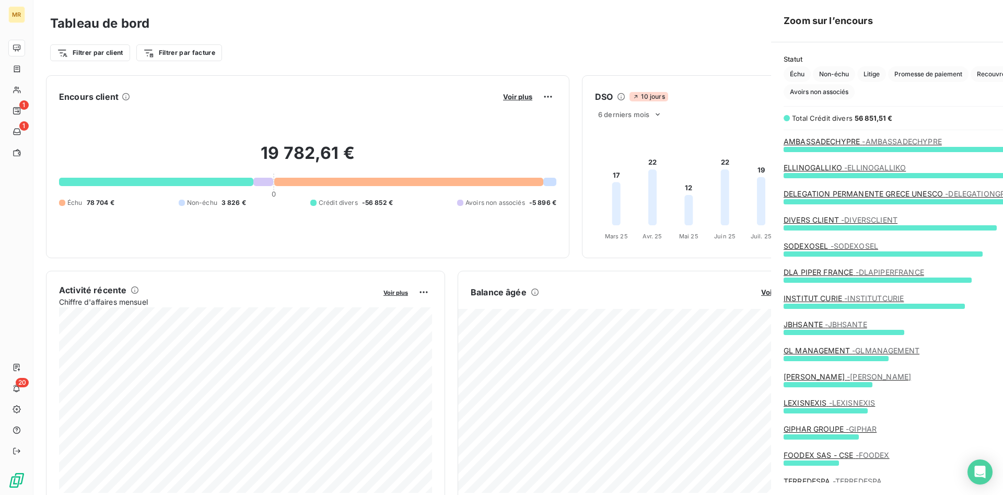
scroll to position [495, 401]
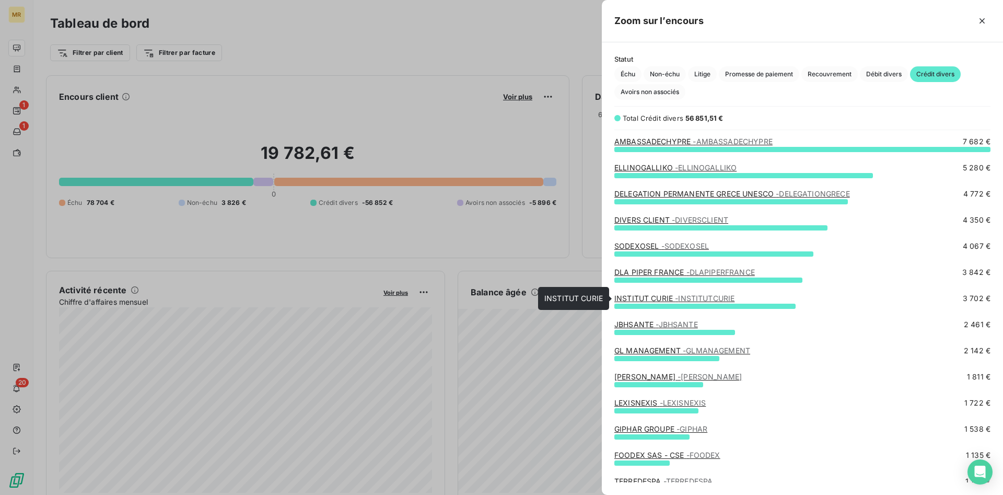
click at [678, 299] on span "- INSTITUTCURIE" at bounding box center [705, 298] width 60 height 9
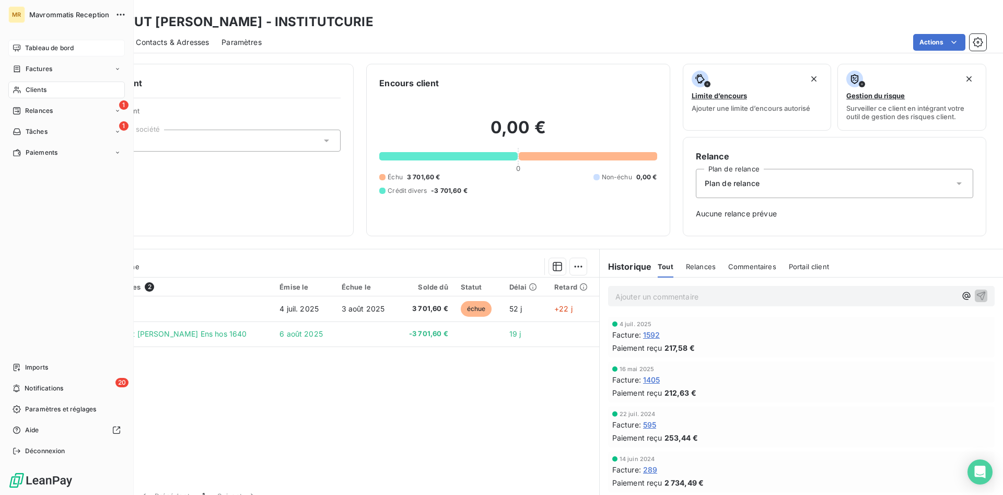
click at [54, 44] on span "Tableau de bord" at bounding box center [49, 47] width 49 height 9
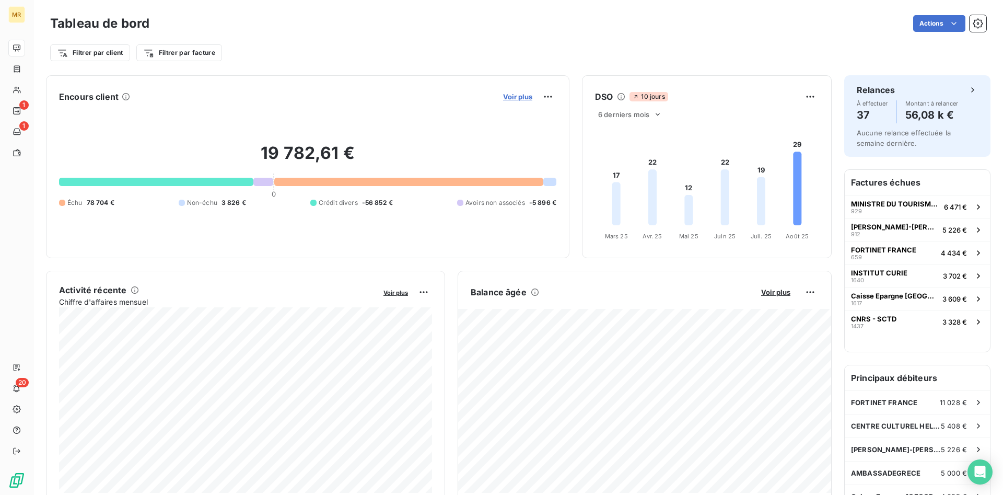
click at [528, 94] on span "Voir plus" at bounding box center [517, 96] width 29 height 8
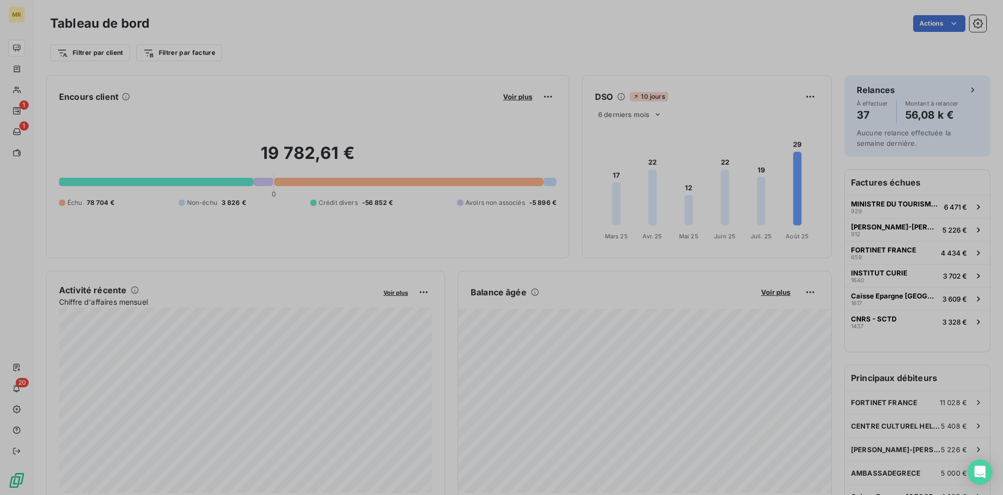
scroll to position [1, 1]
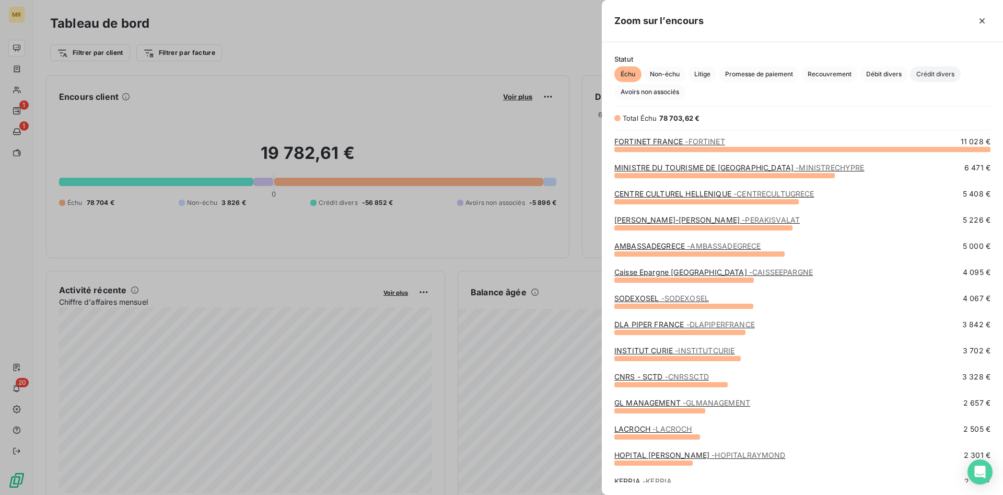
click at [947, 68] on span "Crédit divers" at bounding box center [935, 74] width 51 height 16
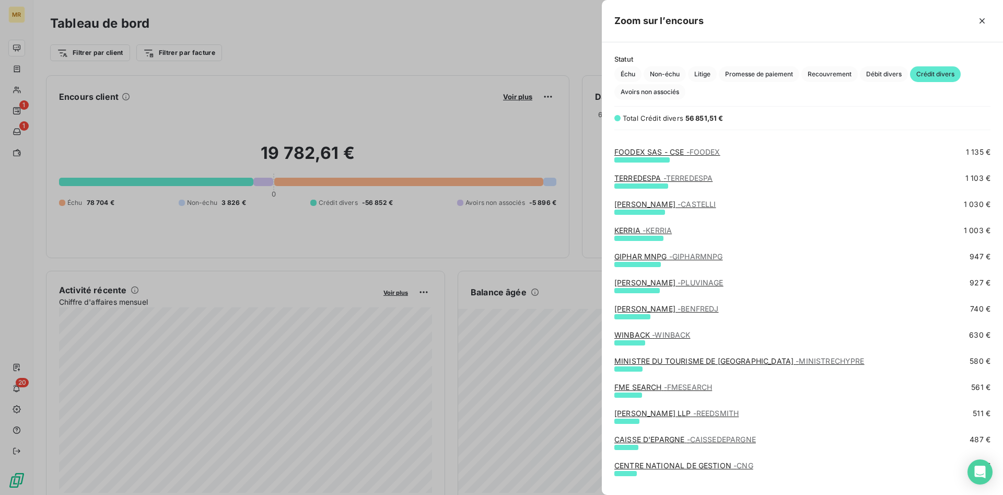
scroll to position [320, 0]
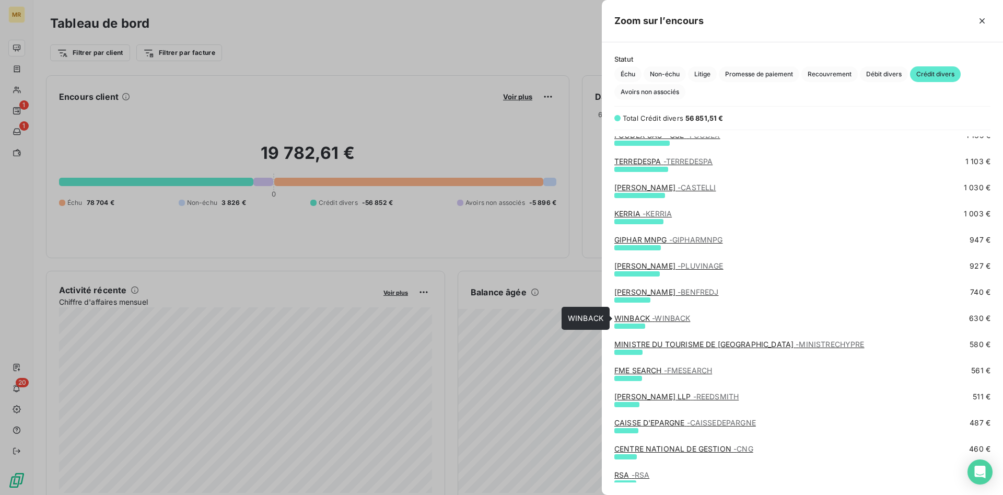
click at [656, 318] on span "- WINBACK" at bounding box center [671, 318] width 38 height 9
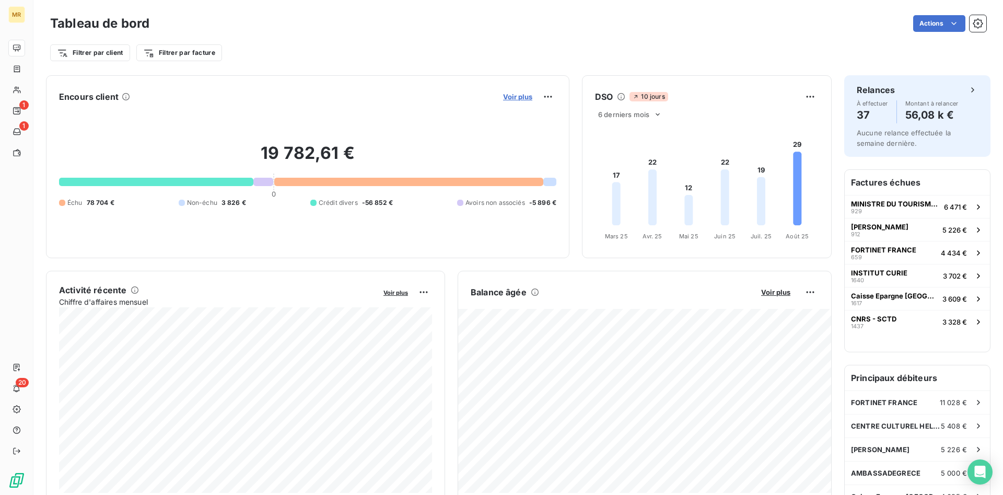
click at [521, 94] on span "Voir plus" at bounding box center [517, 96] width 29 height 8
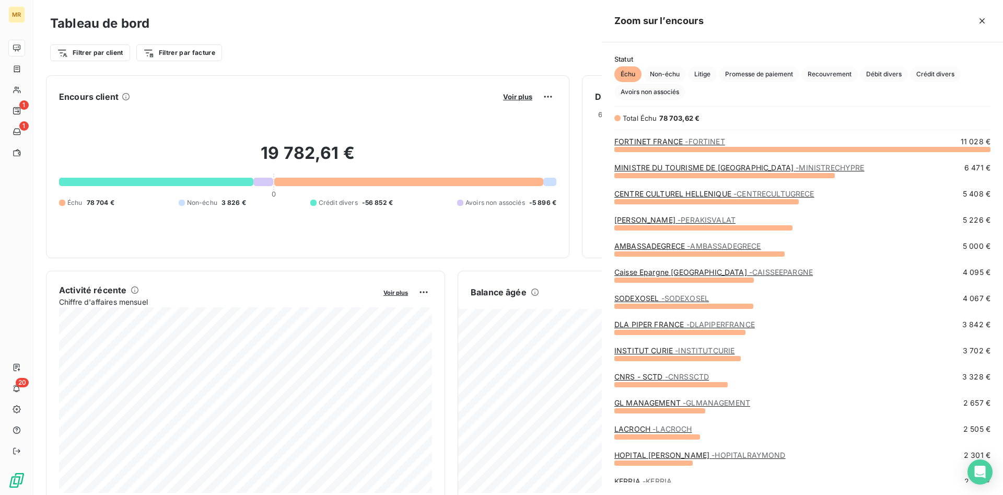
scroll to position [346, 401]
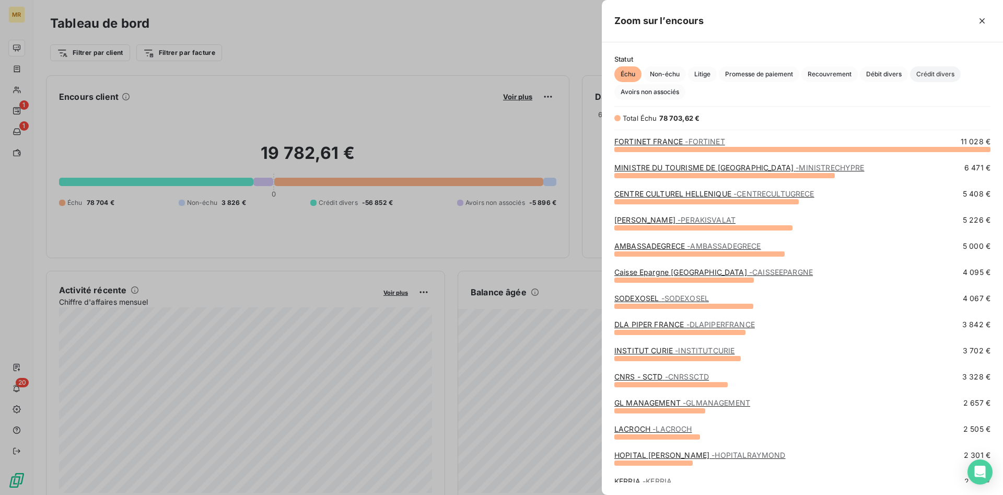
click at [936, 76] on span "Crédit divers" at bounding box center [935, 74] width 51 height 16
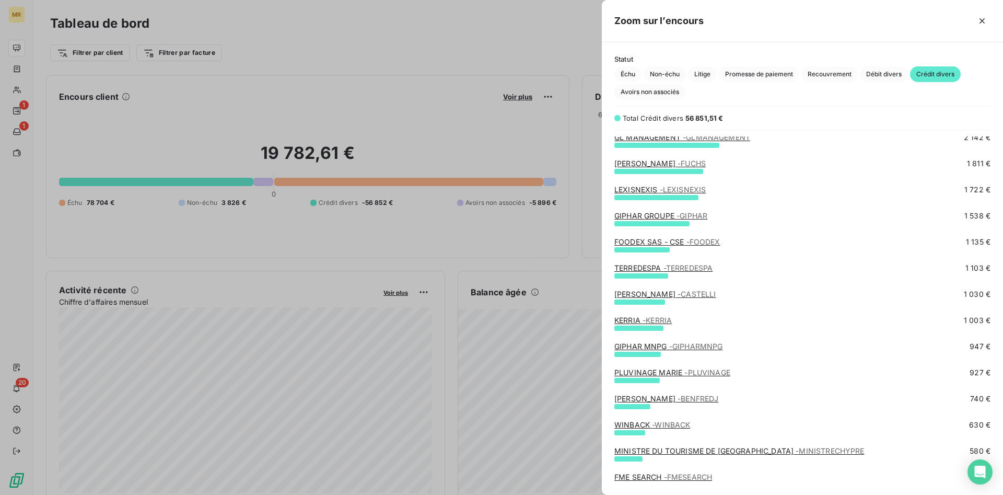
scroll to position [0, 0]
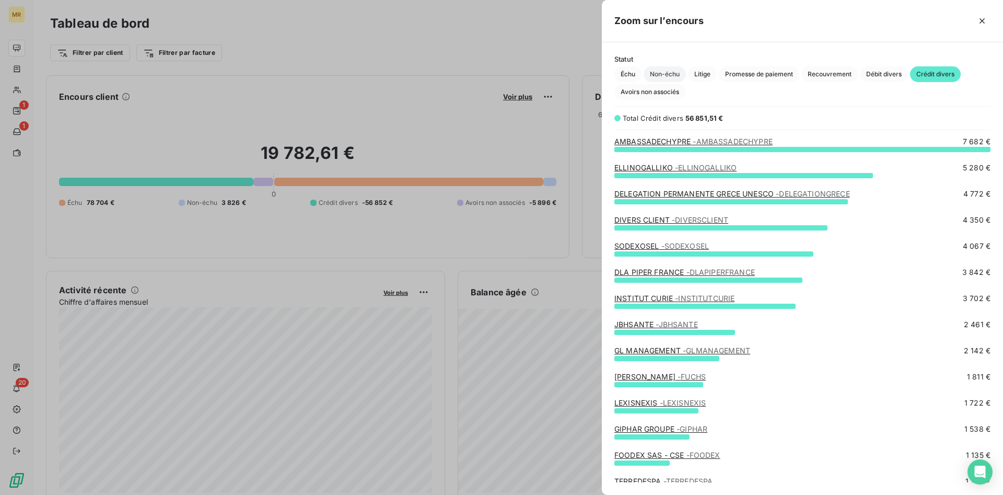
drag, startPoint x: 634, startPoint y: 74, endPoint x: 683, endPoint y: 73, distance: 49.1
click at [634, 73] on span "Échu" at bounding box center [627, 74] width 27 height 16
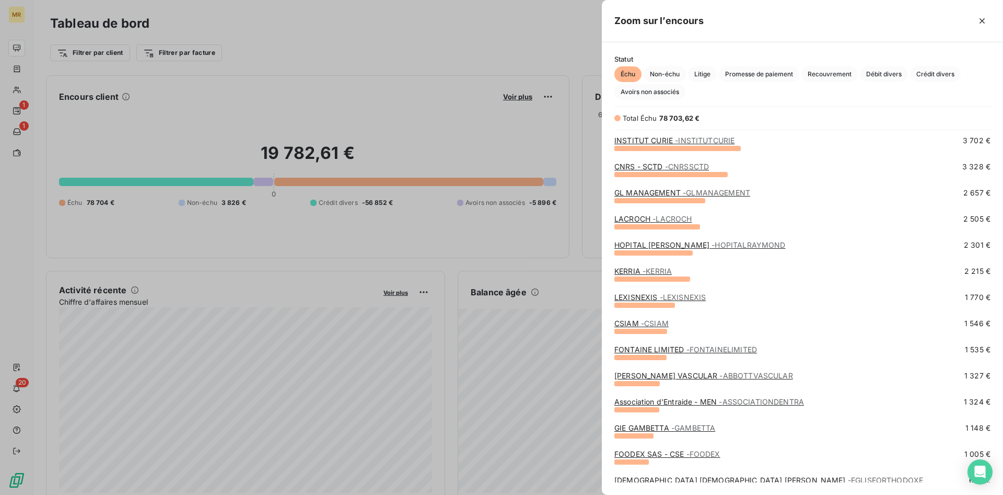
scroll to position [213, 0]
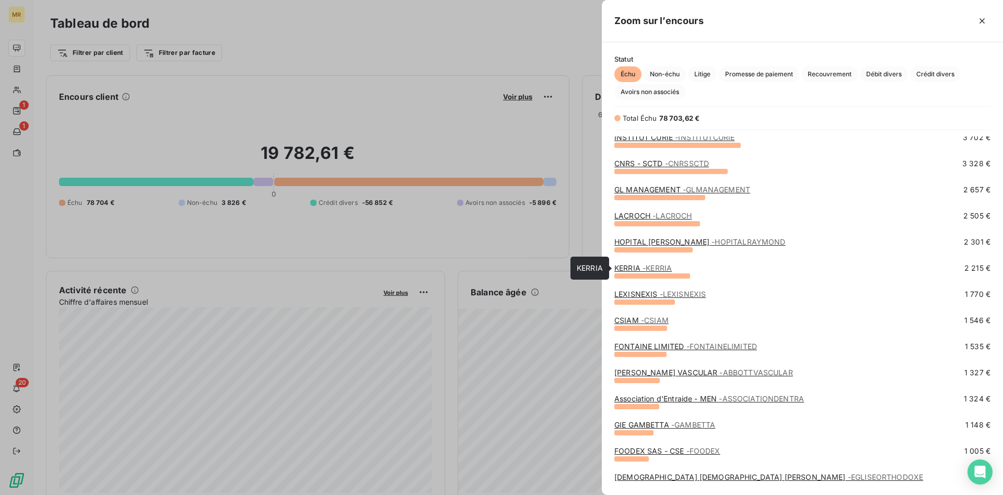
click at [661, 269] on span "- KERRIA" at bounding box center [657, 267] width 29 height 9
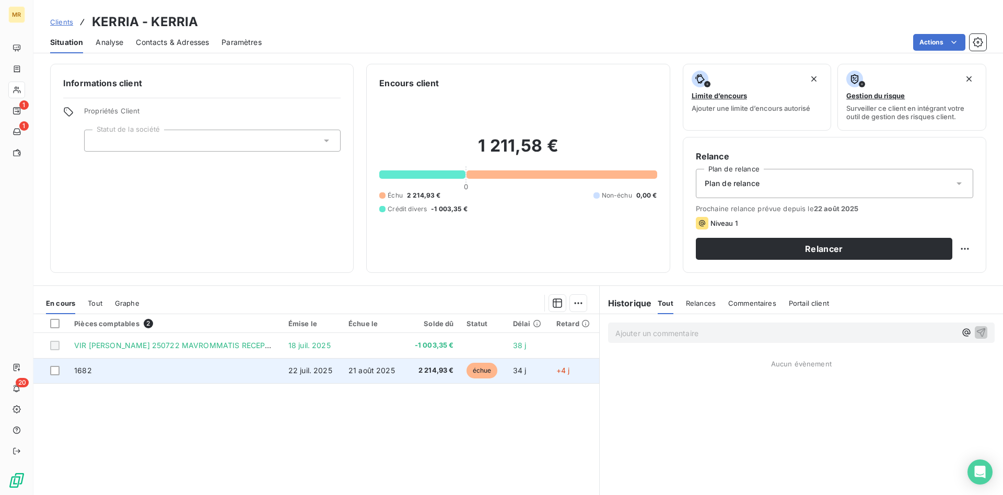
click at [372, 368] on span "21 août 2025" at bounding box center [372, 370] width 47 height 9
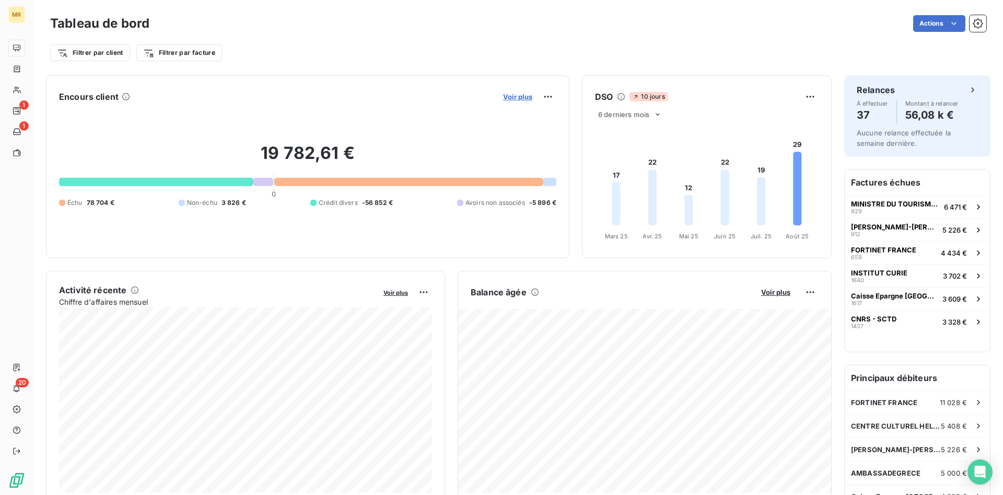
click at [524, 95] on span "Voir plus" at bounding box center [517, 96] width 29 height 8
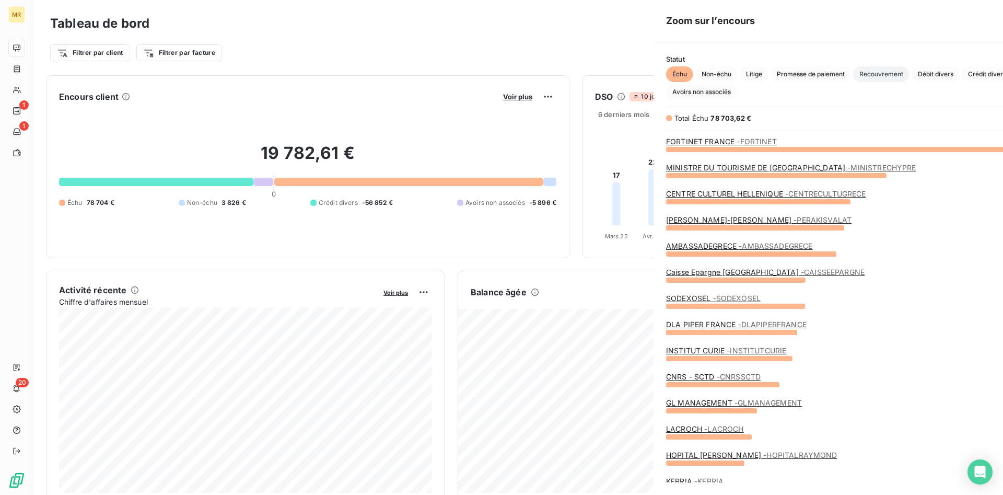
scroll to position [346, 401]
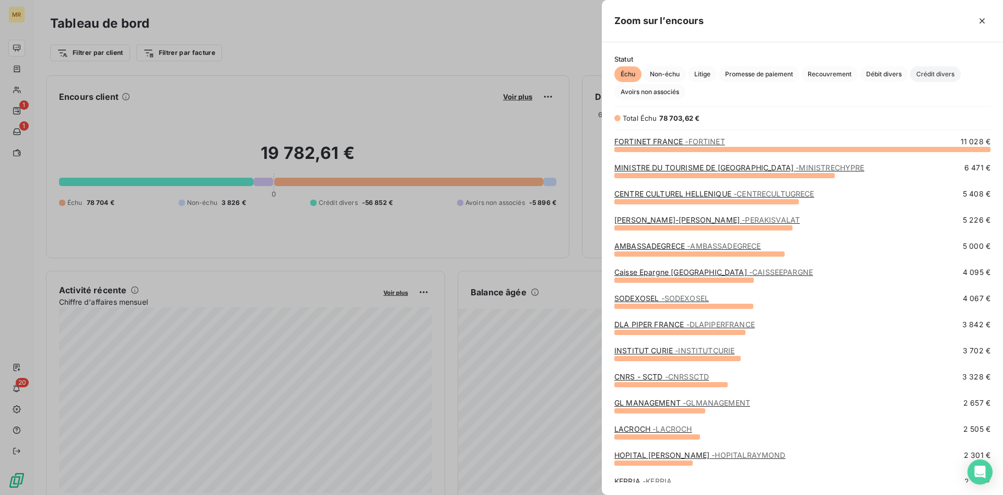
click at [932, 69] on span "Crédit divers" at bounding box center [935, 74] width 51 height 16
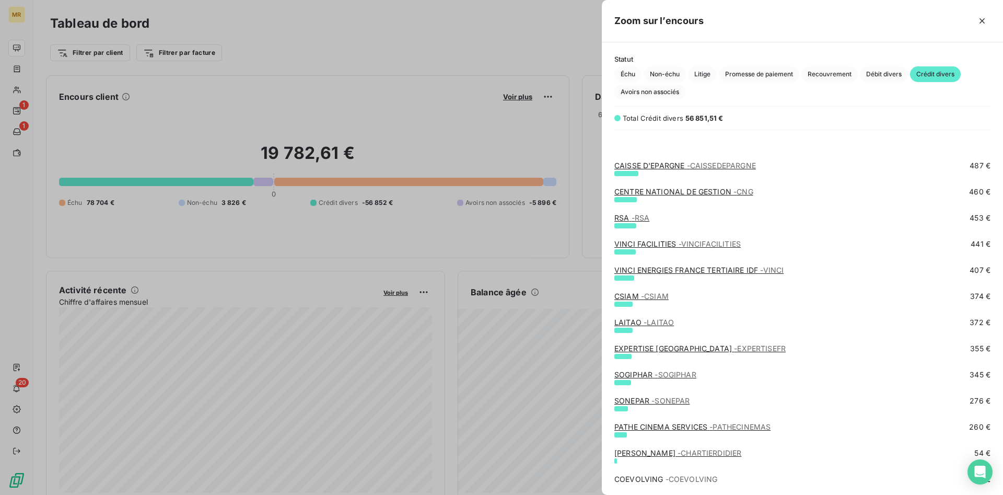
scroll to position [633, 0]
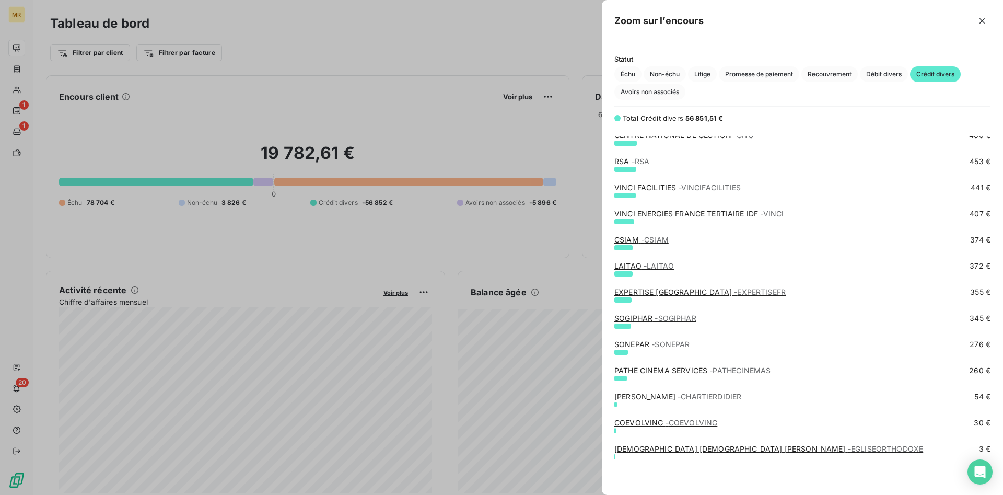
click at [649, 345] on link "SONEPAR - SONEPAR" at bounding box center [651, 344] width 75 height 9
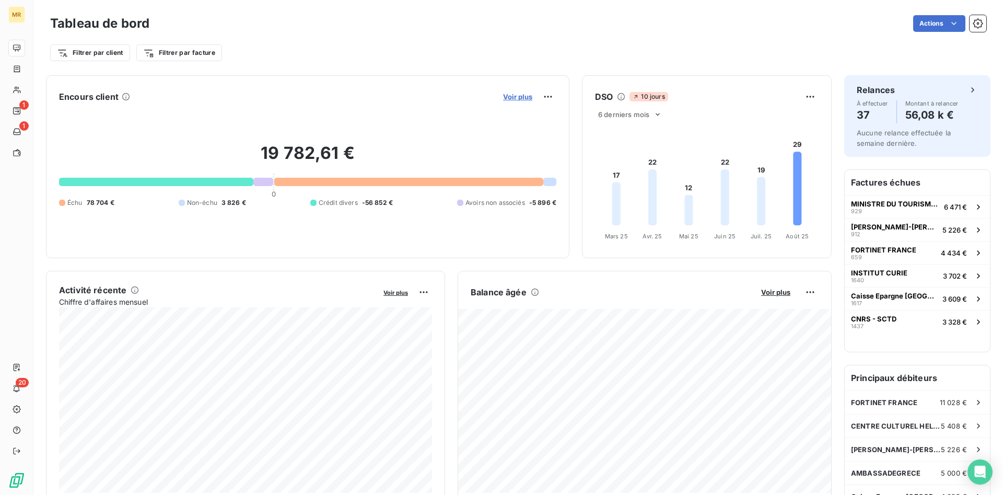
drag, startPoint x: 517, startPoint y: 95, endPoint x: 527, endPoint y: 95, distance: 10.5
click at [527, 95] on span "Voir plus" at bounding box center [517, 96] width 29 height 8
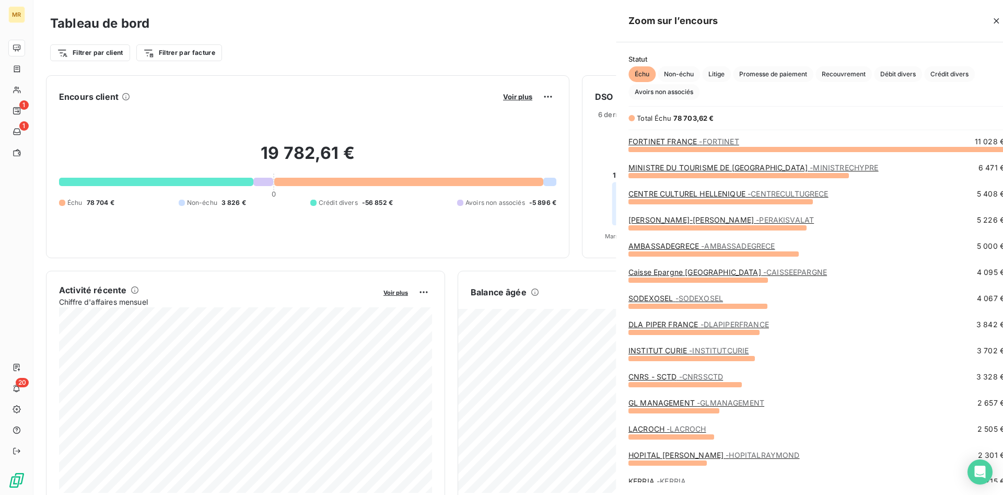
scroll to position [495, 401]
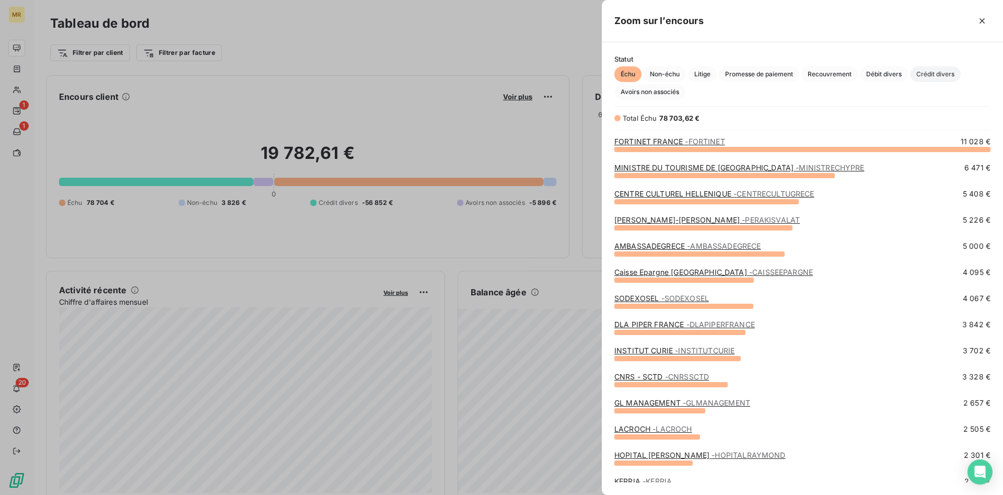
click at [941, 73] on span "Crédit divers" at bounding box center [935, 74] width 51 height 16
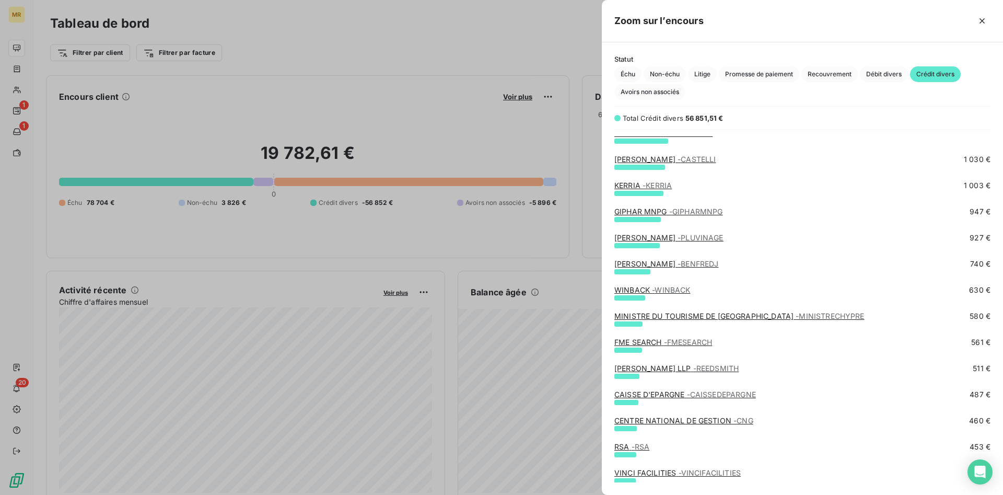
scroll to position [373, 0]
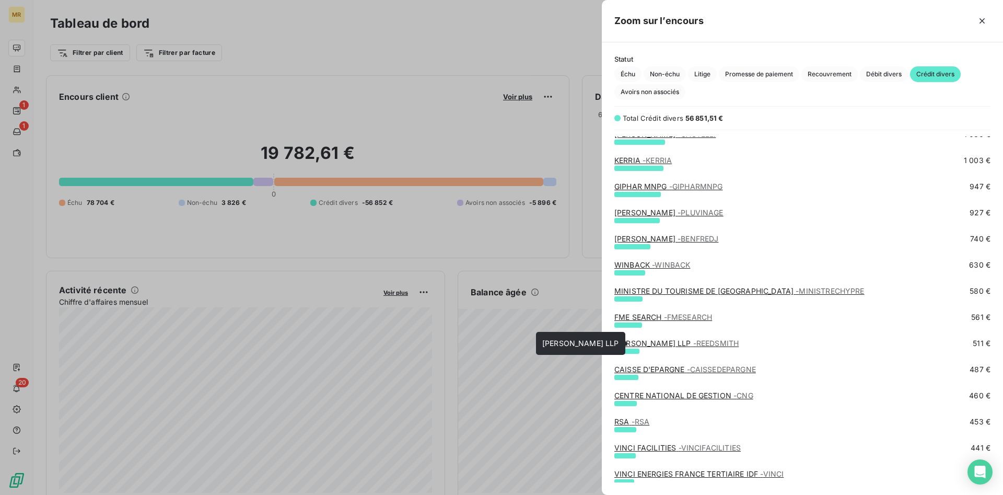
click at [695, 342] on span "- REEDSMITH" at bounding box center [716, 343] width 46 height 9
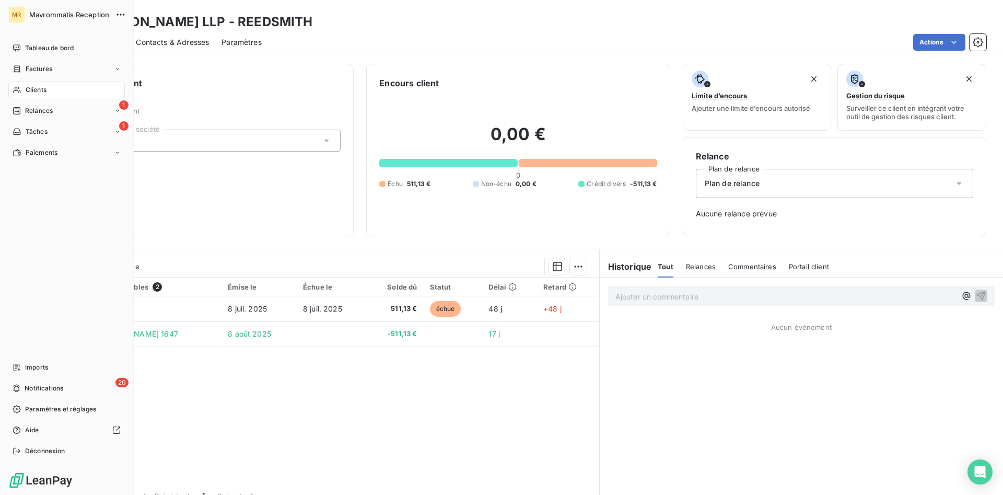
click at [38, 89] on span "Clients" at bounding box center [36, 89] width 21 height 9
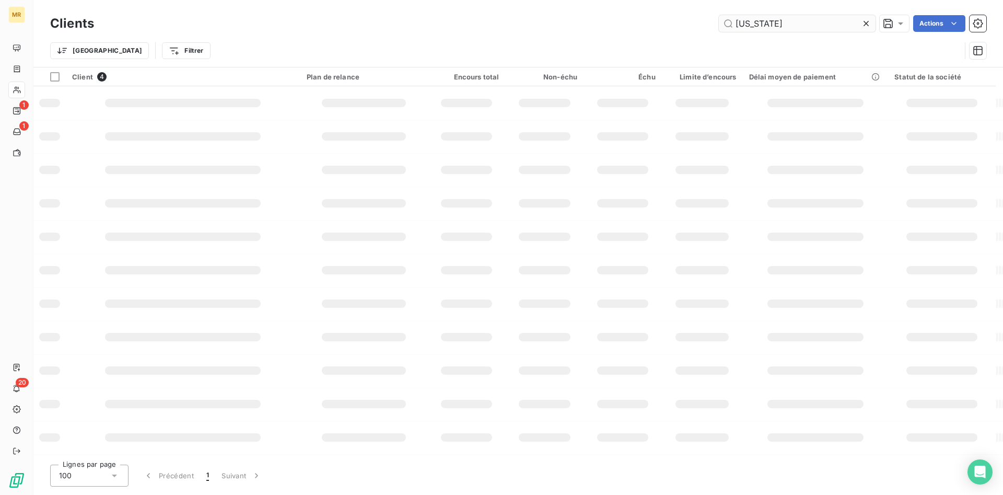
type input "[US_STATE]"
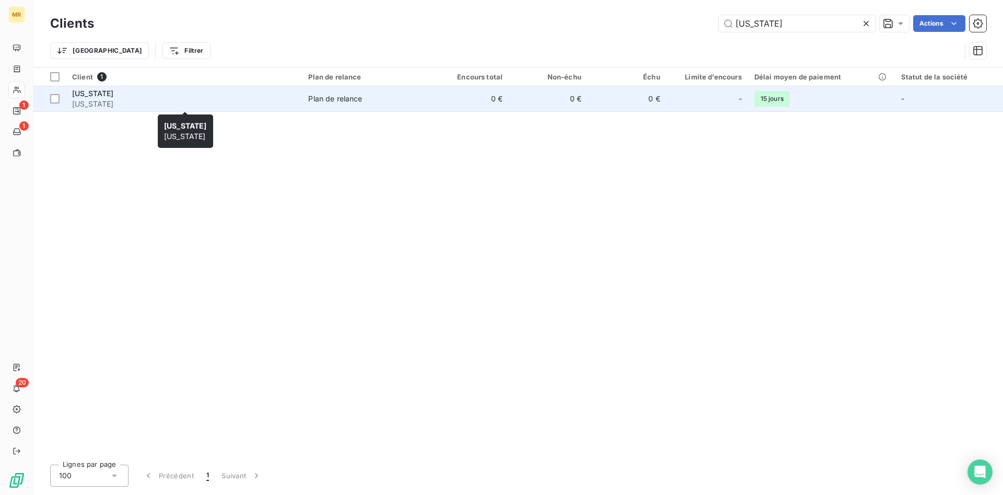
click at [136, 97] on div "[US_STATE]" at bounding box center [184, 93] width 224 height 10
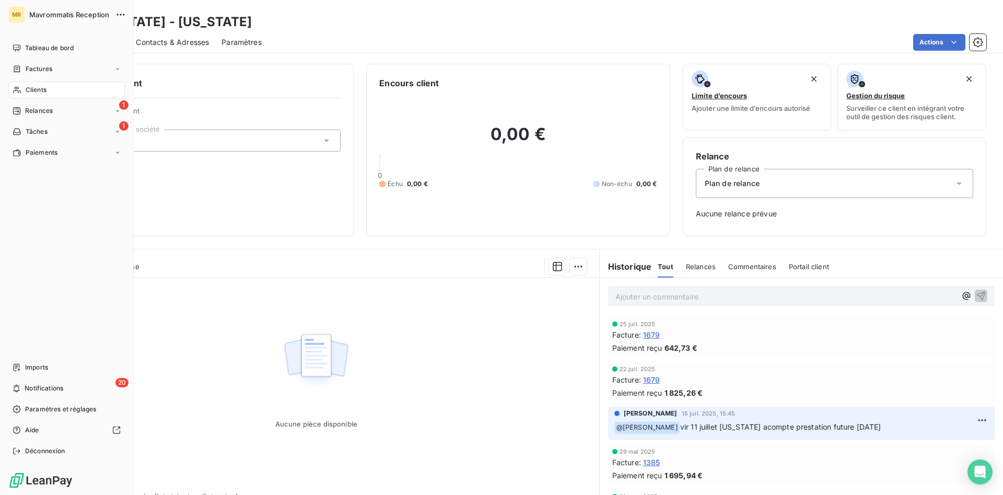
click at [28, 87] on span "Clients" at bounding box center [36, 89] width 21 height 9
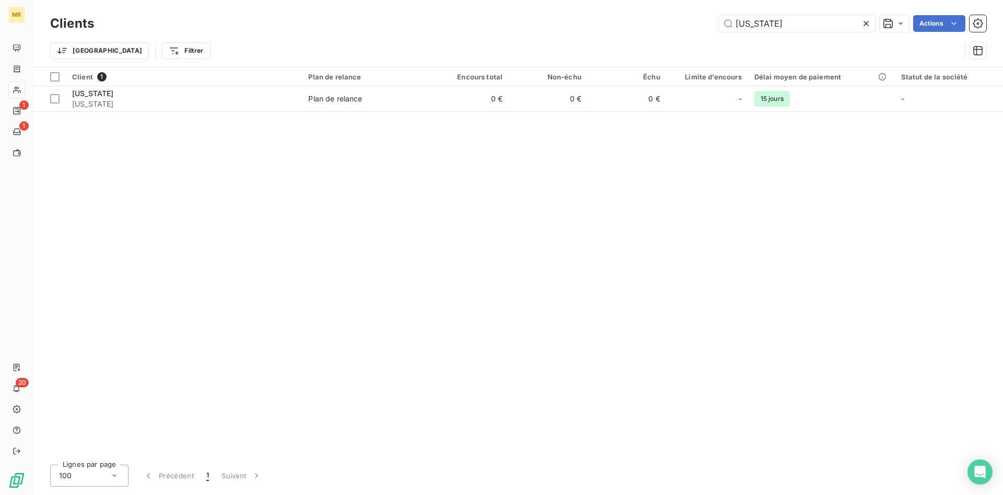
drag, startPoint x: 776, startPoint y: 20, endPoint x: 622, endPoint y: 9, distance: 155.1
click at [719, 15] on input "[US_STATE]" at bounding box center [797, 23] width 157 height 17
drag, startPoint x: 673, startPoint y: 16, endPoint x: 651, endPoint y: 23, distance: 23.5
click at [719, 23] on input "kerria" at bounding box center [797, 23] width 157 height 17
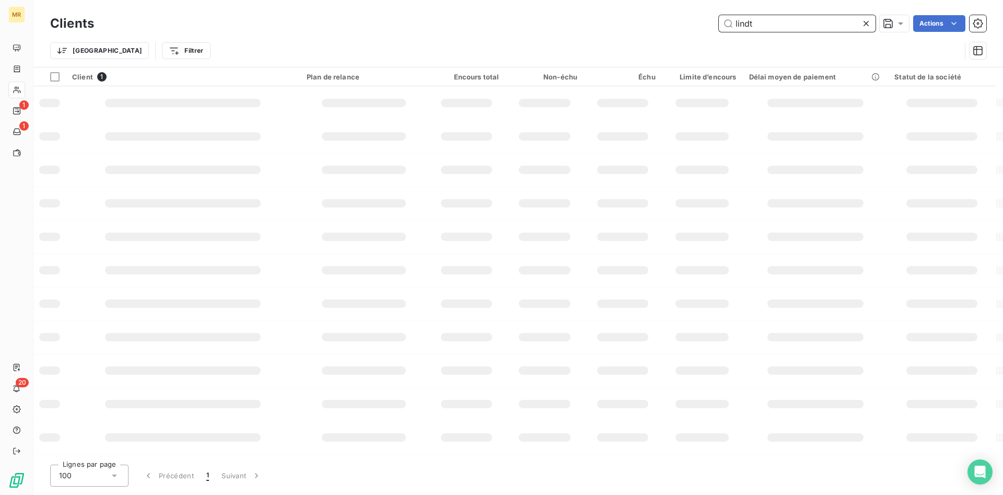
type input "lindt"
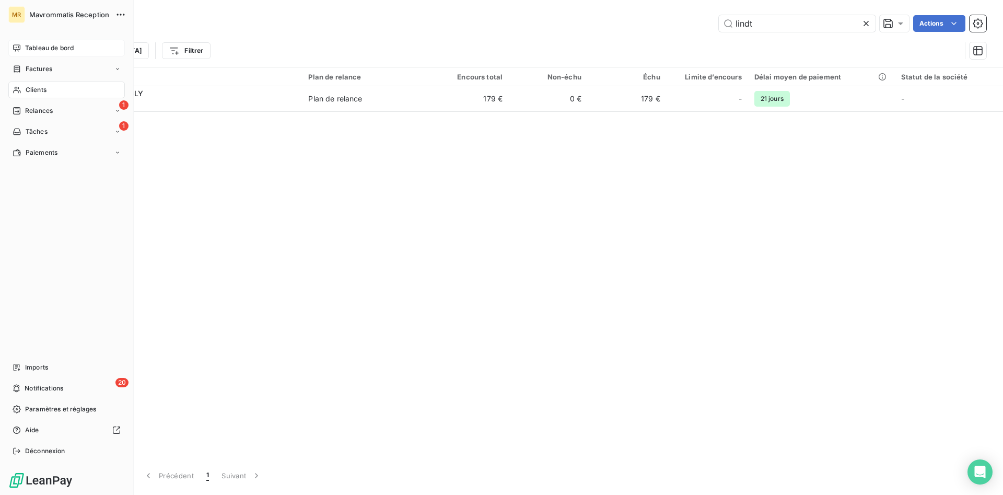
click at [65, 47] on span "Tableau de bord" at bounding box center [49, 47] width 49 height 9
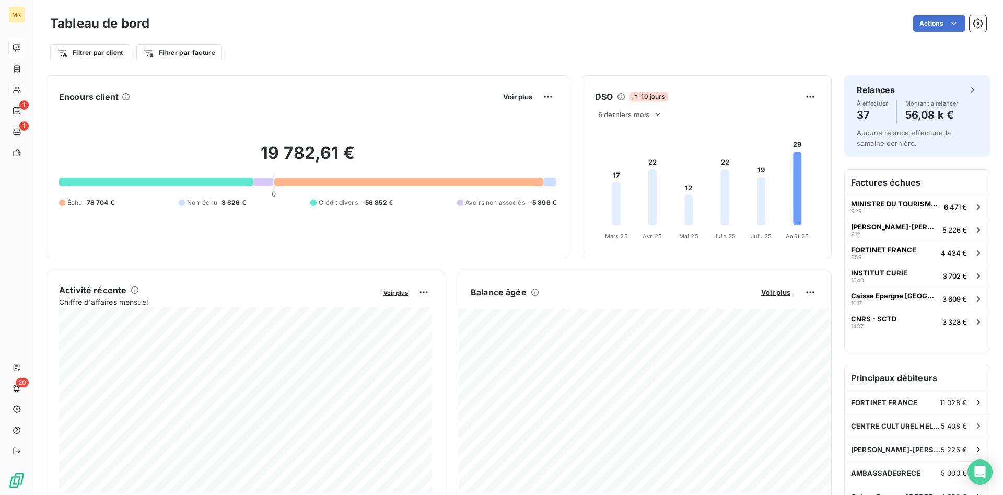
click at [524, 102] on div "Voir plus" at bounding box center [528, 96] width 56 height 17
click at [521, 96] on span "Voir plus" at bounding box center [517, 96] width 29 height 8
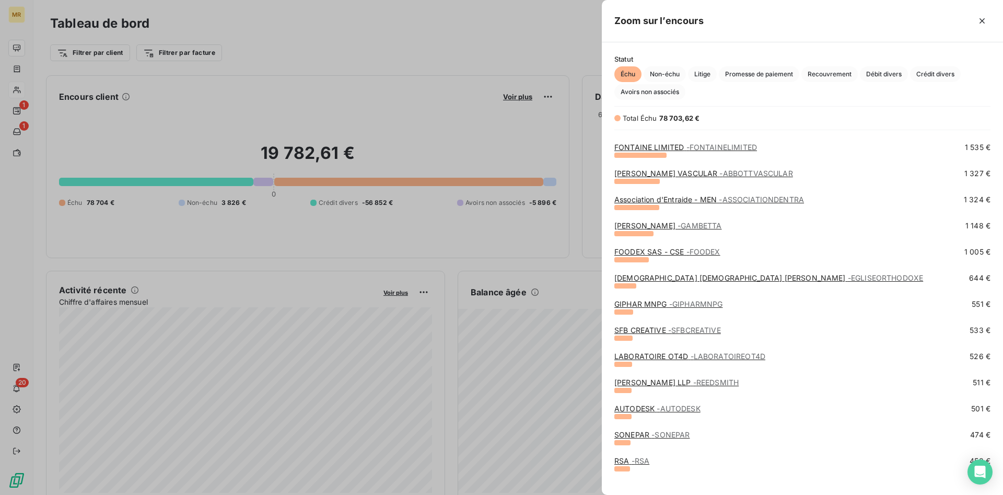
scroll to position [480, 0]
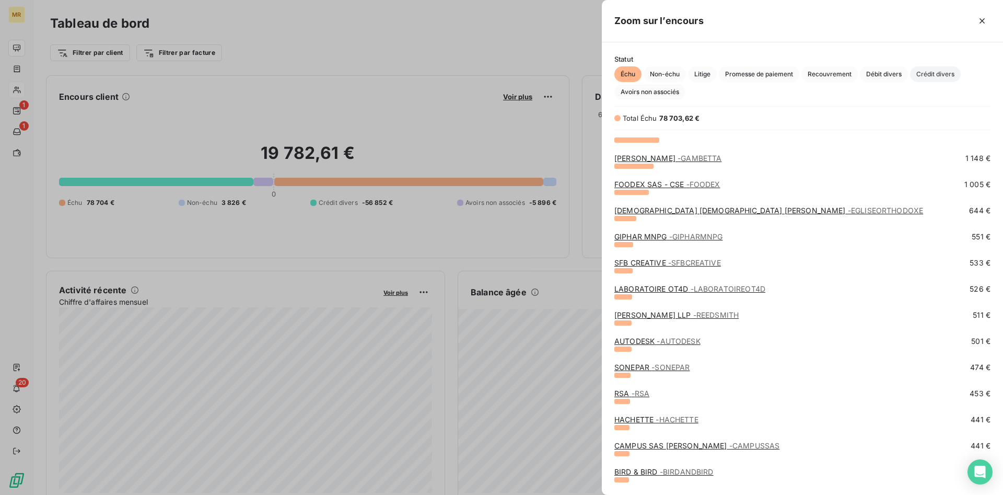
click at [941, 76] on span "Crédit divers" at bounding box center [935, 74] width 51 height 16
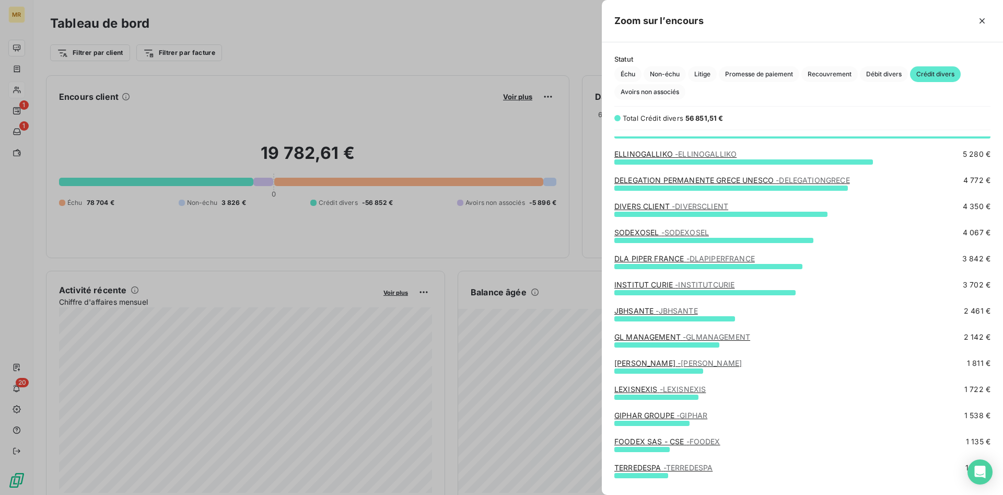
scroll to position [0, 0]
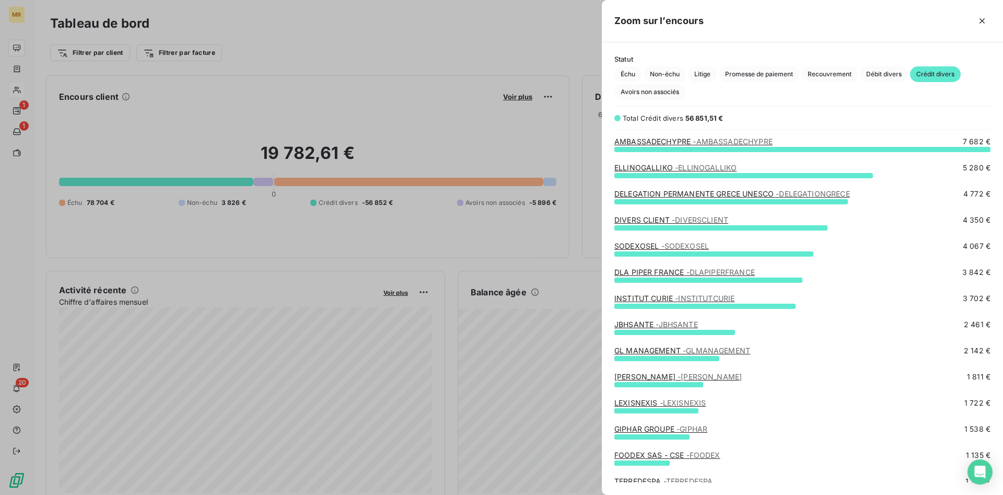
click at [652, 223] on link "DIVERS CLIENT - DIVERSCLIENT" at bounding box center [671, 219] width 114 height 9
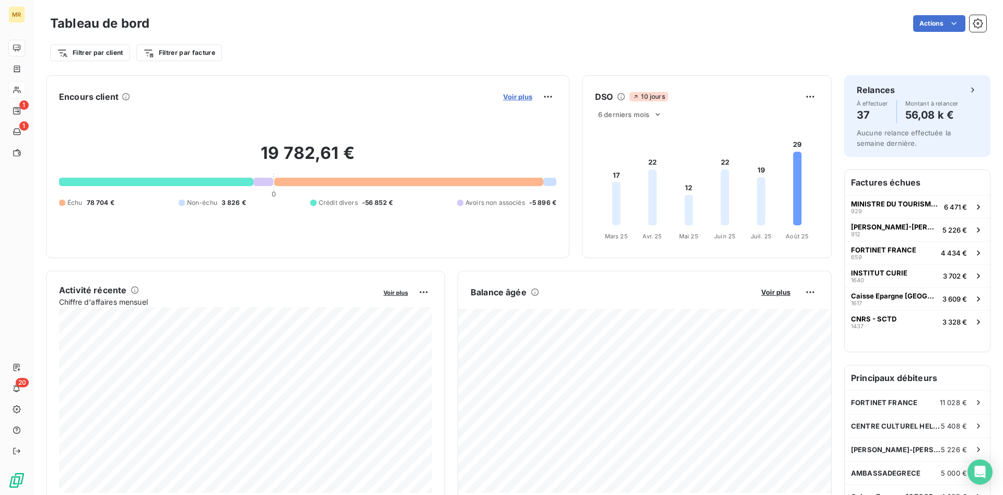
click at [523, 98] on span "Voir plus" at bounding box center [517, 96] width 29 height 8
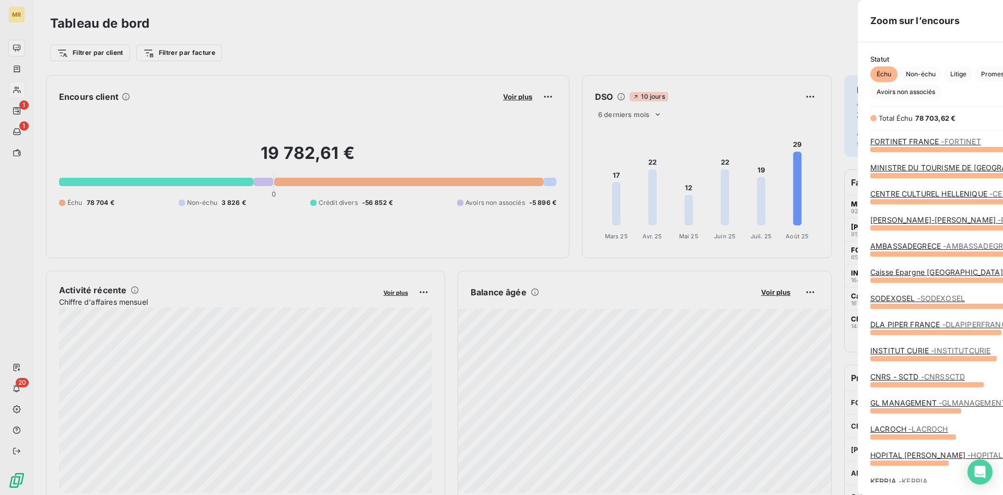
scroll to position [495, 401]
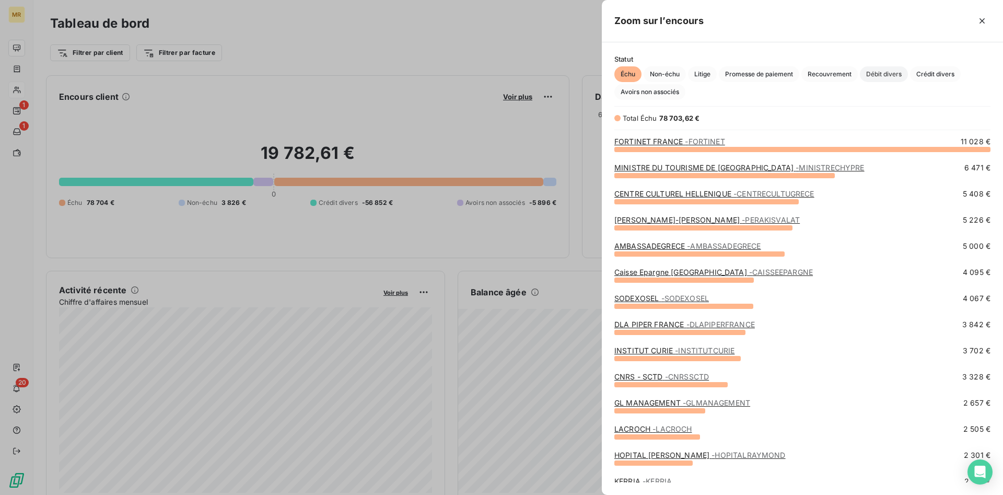
click at [887, 73] on span "Débit divers" at bounding box center [884, 74] width 48 height 16
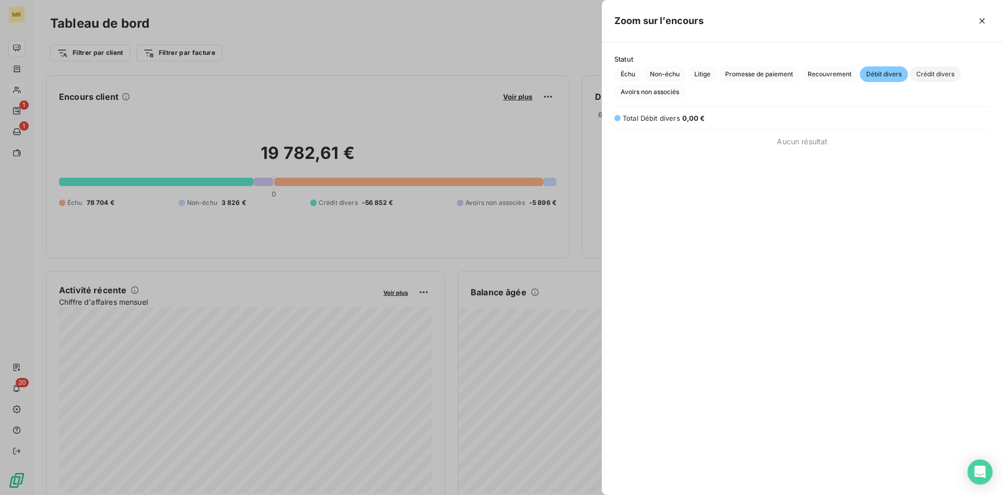
drag, startPoint x: 926, startPoint y: 73, endPoint x: 933, endPoint y: 74, distance: 7.4
click at [927, 74] on span "Crédit divers" at bounding box center [935, 74] width 51 height 16
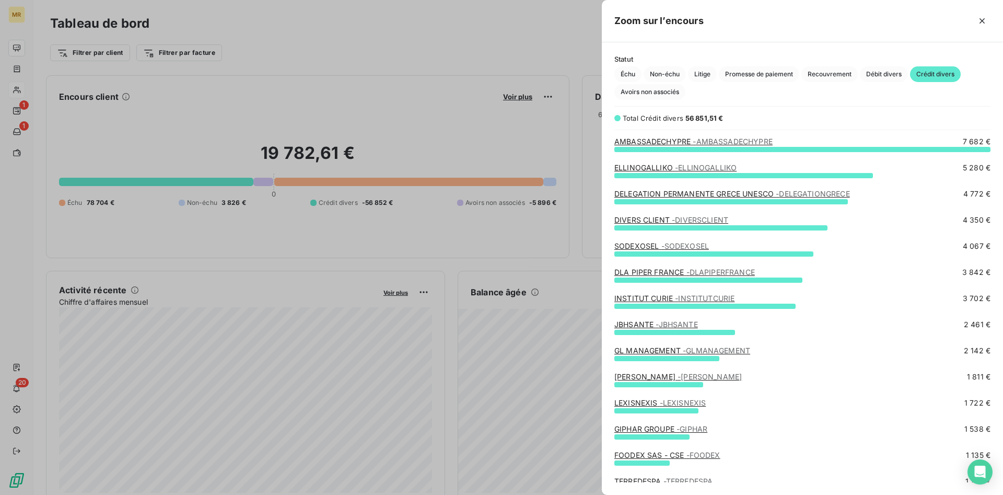
scroll to position [346, 401]
click at [623, 75] on span "Échu" at bounding box center [627, 74] width 27 height 16
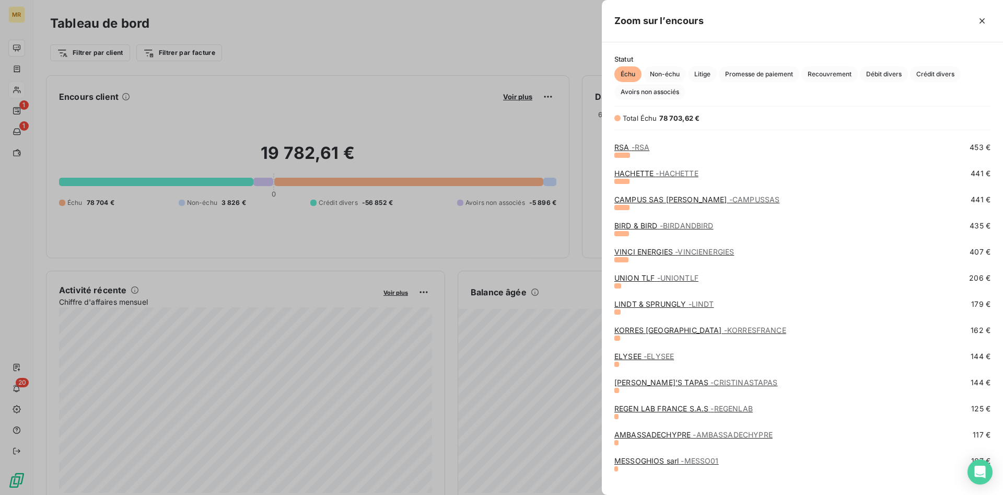
scroll to position [746, 0]
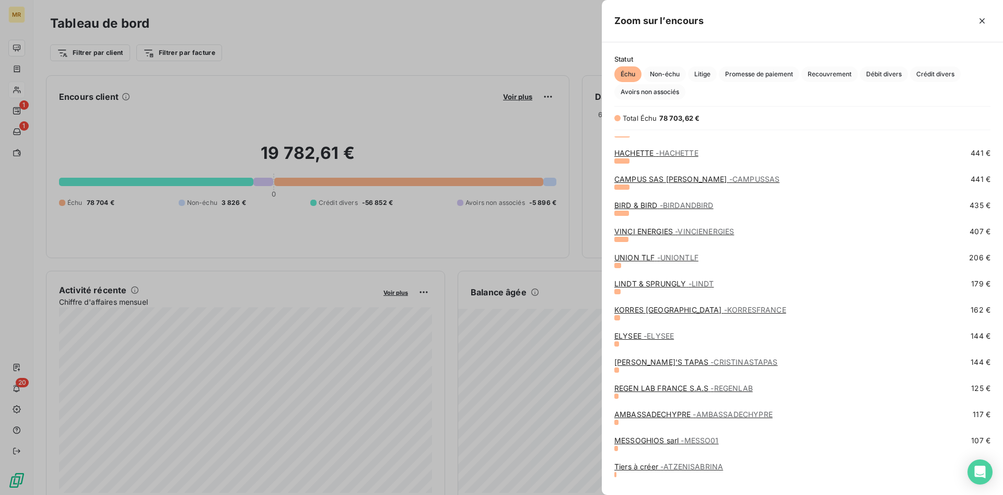
click at [671, 283] on link "LINDT & SPRUNGLY - LINDT" at bounding box center [663, 283] width 99 height 9
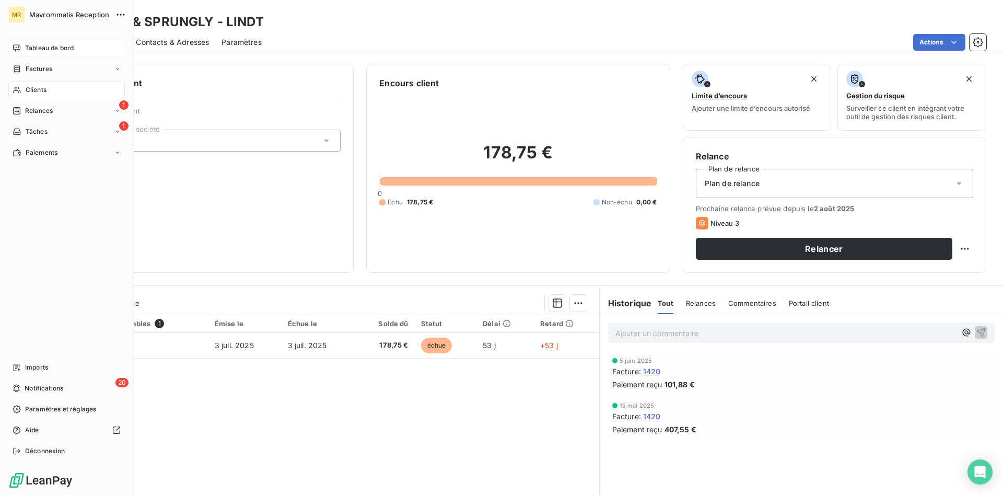
click at [61, 49] on span "Tableau de bord" at bounding box center [49, 47] width 49 height 9
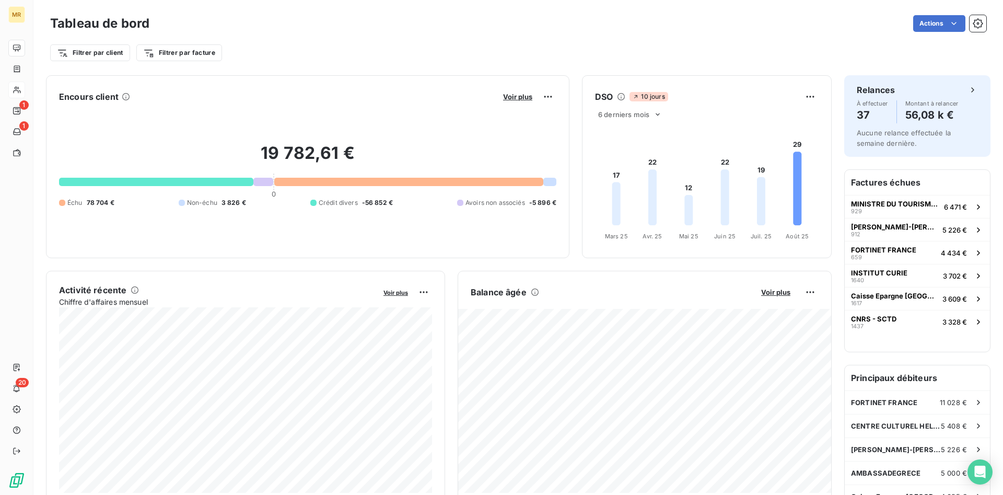
click at [475, 129] on div "19 782,61 € 0 Échu 78 704 € Non-échu 3 826 € Crédit divers -56 852 € Avoirs non…" at bounding box center [307, 175] width 497 height 140
click at [513, 92] on span "Voir plus" at bounding box center [517, 96] width 29 height 8
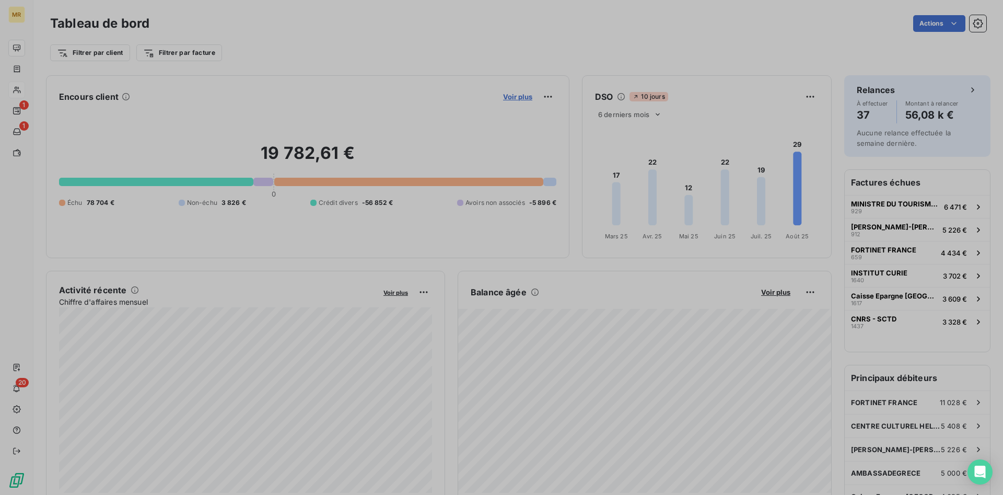
scroll to position [495, 401]
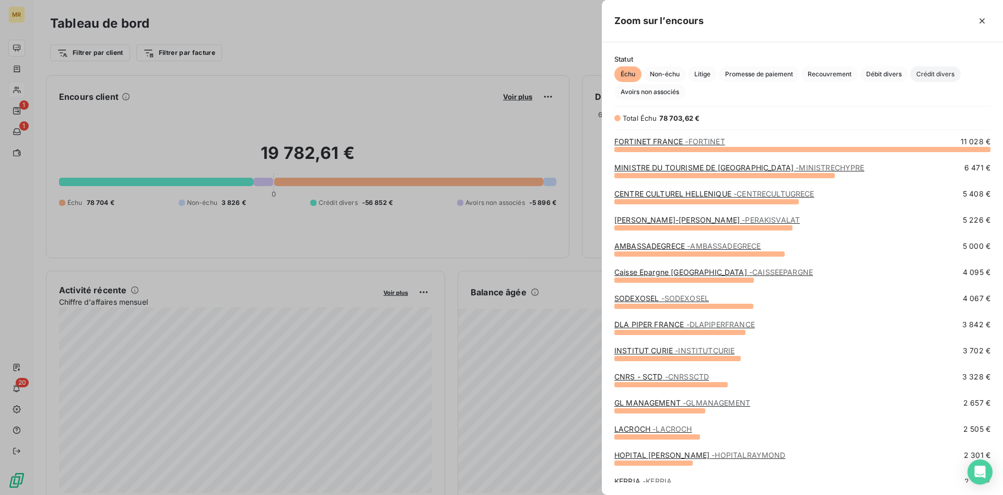
click at [952, 75] on span "Crédit divers" at bounding box center [935, 74] width 51 height 16
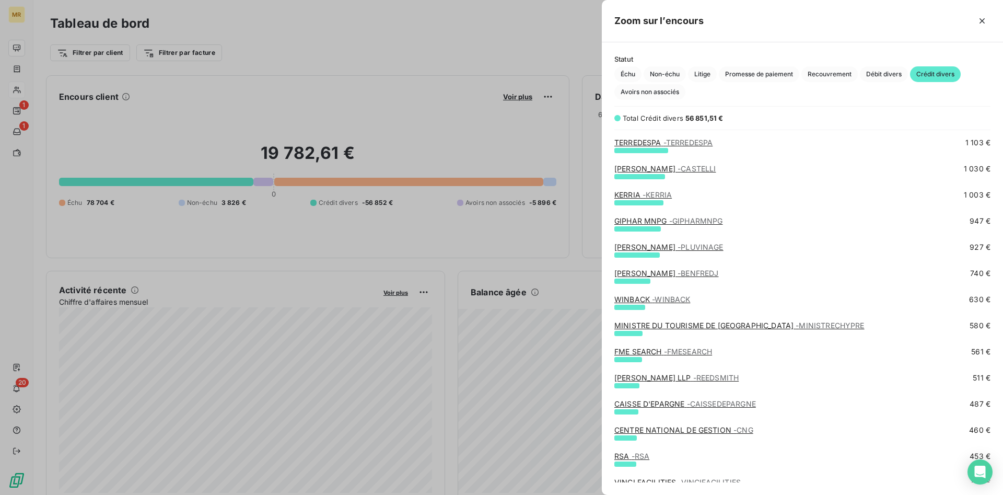
scroll to position [314, 0]
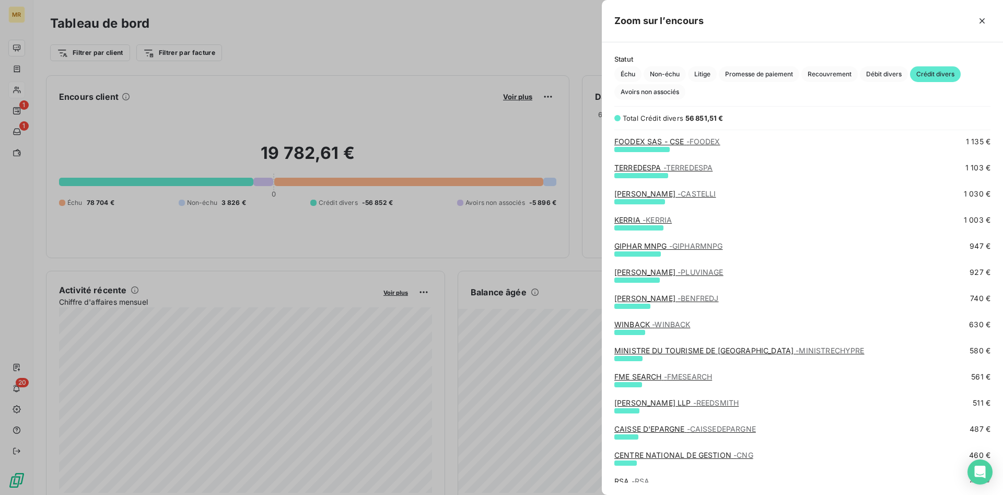
click at [555, 59] on div at bounding box center [501, 247] width 1003 height 495
